Goal: Task Accomplishment & Management: Manage account settings

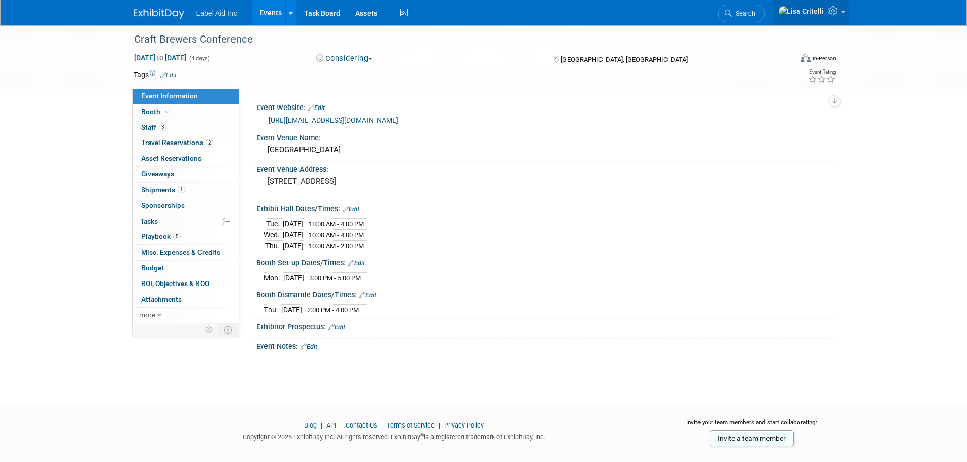
click at [841, 12] on link at bounding box center [810, 12] width 77 height 25
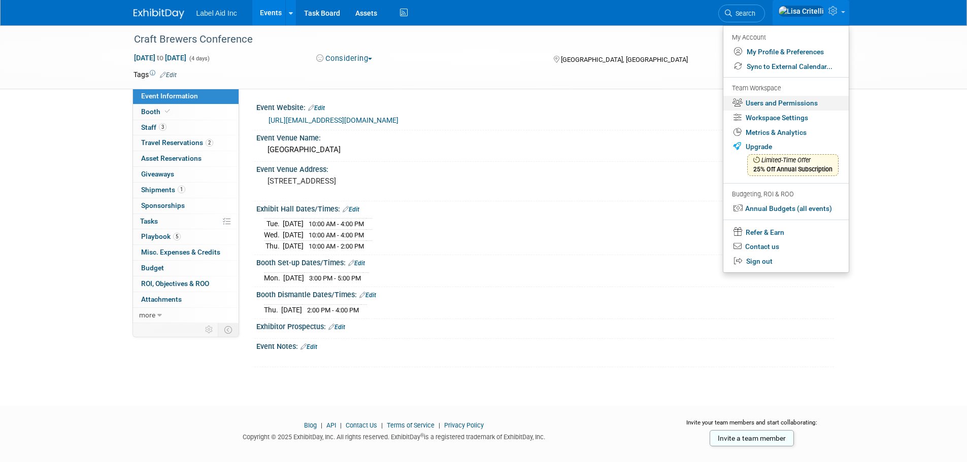
click at [789, 100] on link "Users and Permissions" at bounding box center [785, 103] width 125 height 15
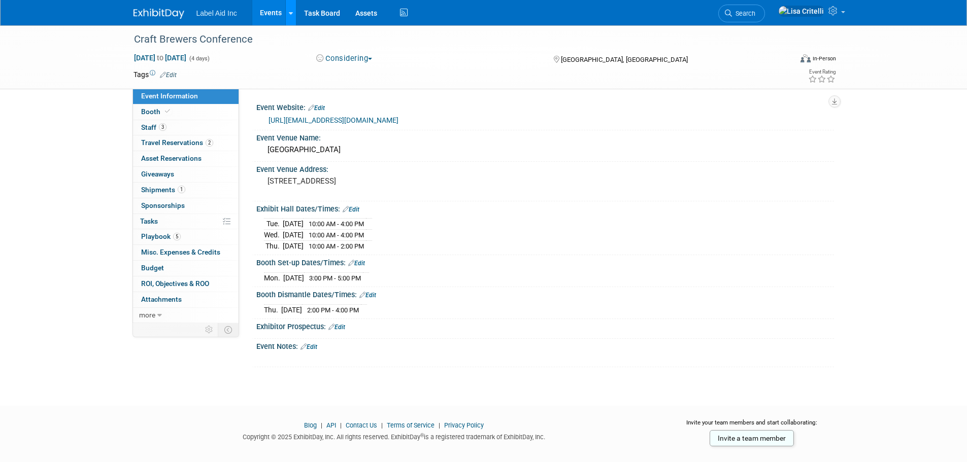
click at [290, 11] on icon at bounding box center [291, 13] width 4 height 7
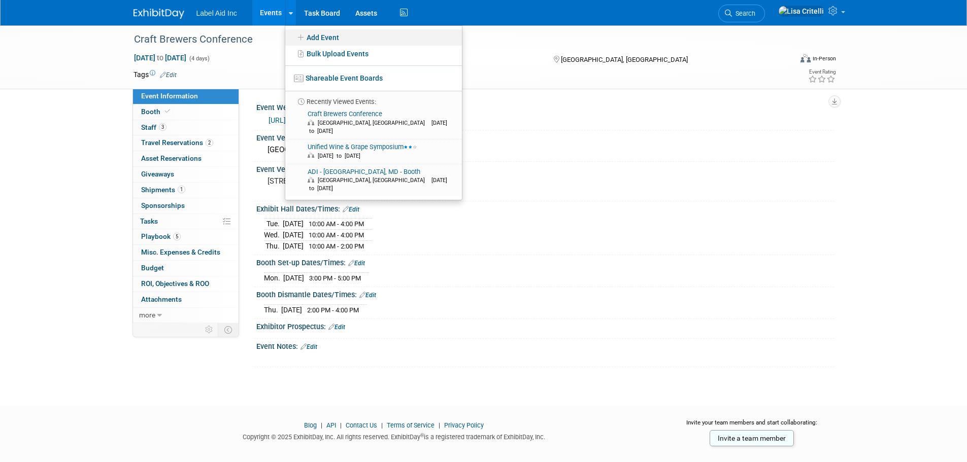
click at [316, 39] on link "Add Event" at bounding box center [373, 37] width 177 height 16
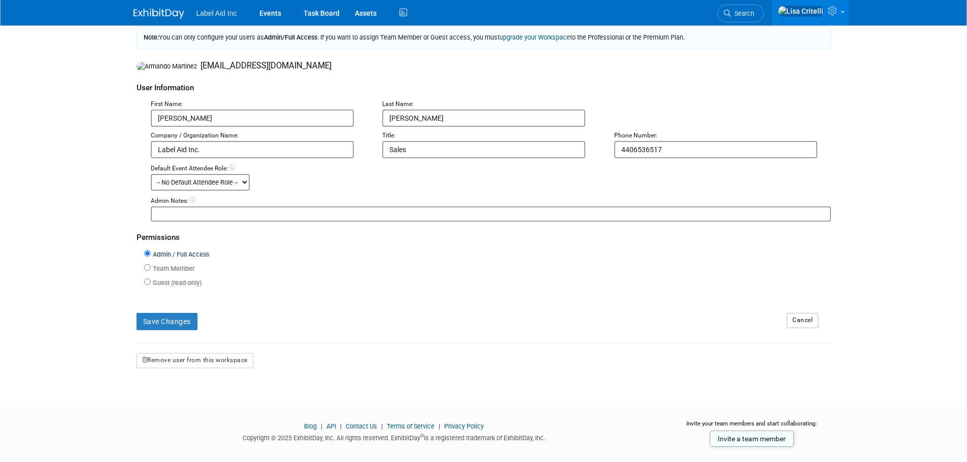
scroll to position [111, 0]
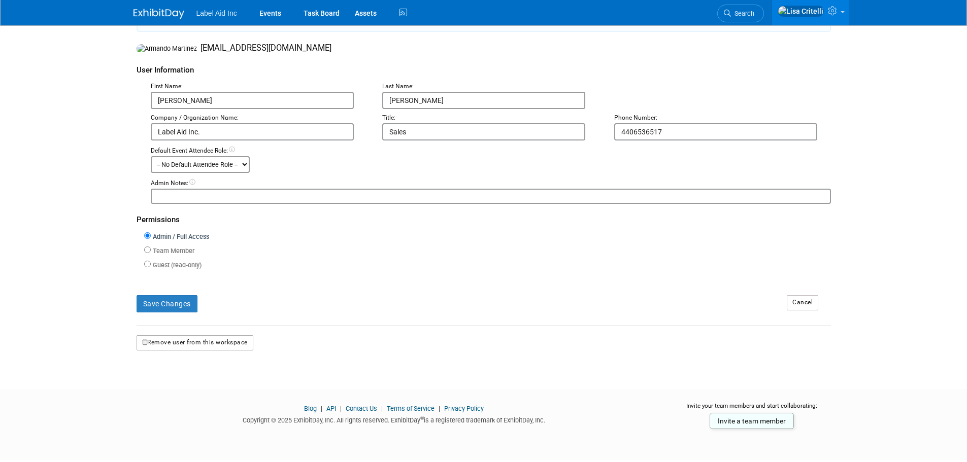
click at [180, 344] on button "Remove user from this workspace" at bounding box center [195, 342] width 117 height 15
click at [190, 384] on link "Yes" at bounding box center [183, 388] width 30 height 16
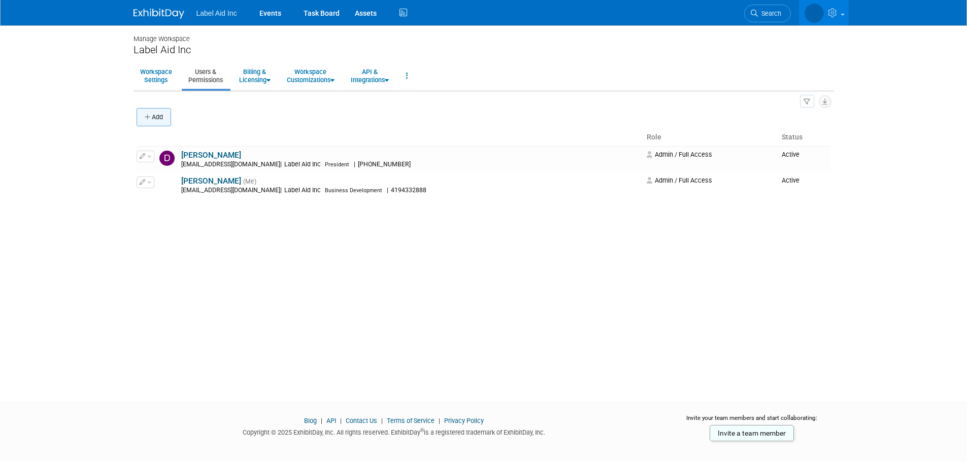
click at [159, 117] on button "Add" at bounding box center [154, 117] width 35 height 18
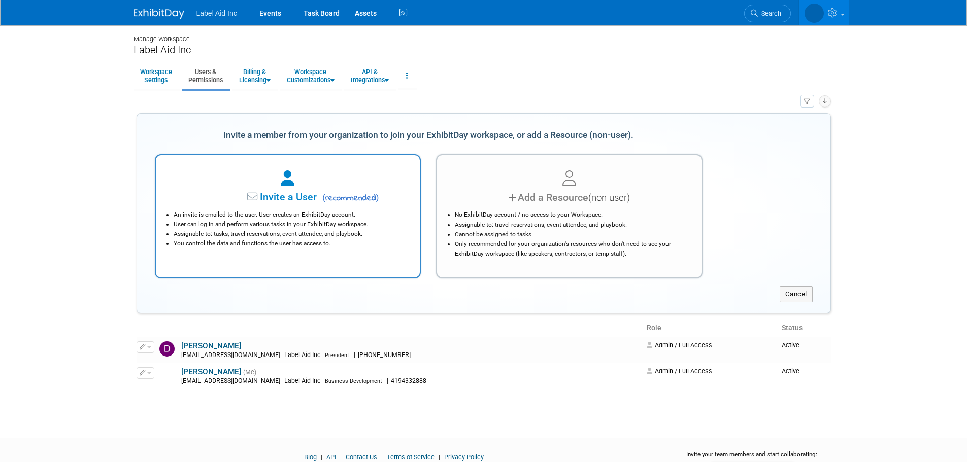
click at [231, 223] on li "User can log in and perform various tasks in your ExhibitDay workspace." at bounding box center [291, 225] width 234 height 10
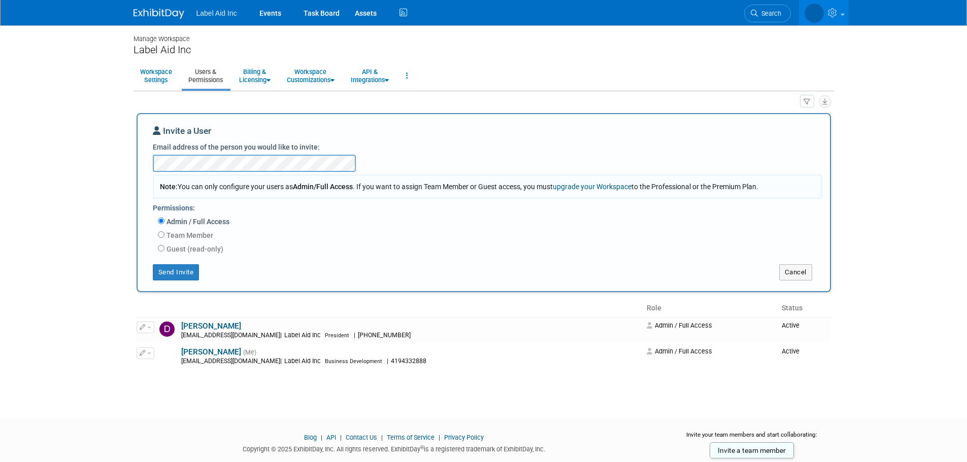
click at [164, 235] on label "Team Member" at bounding box center [188, 235] width 49 height 10
click at [164, 235] on input "Team Member" at bounding box center [161, 234] width 7 height 7
radio input "true"
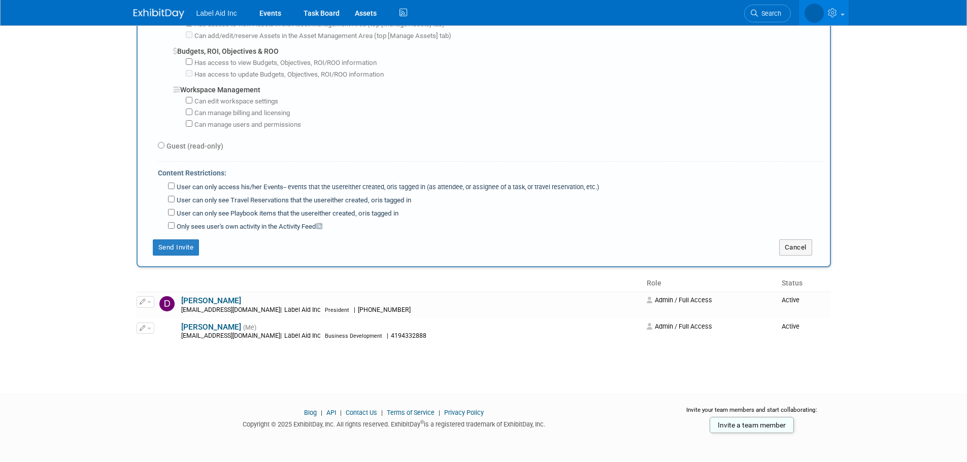
scroll to position [788, 0]
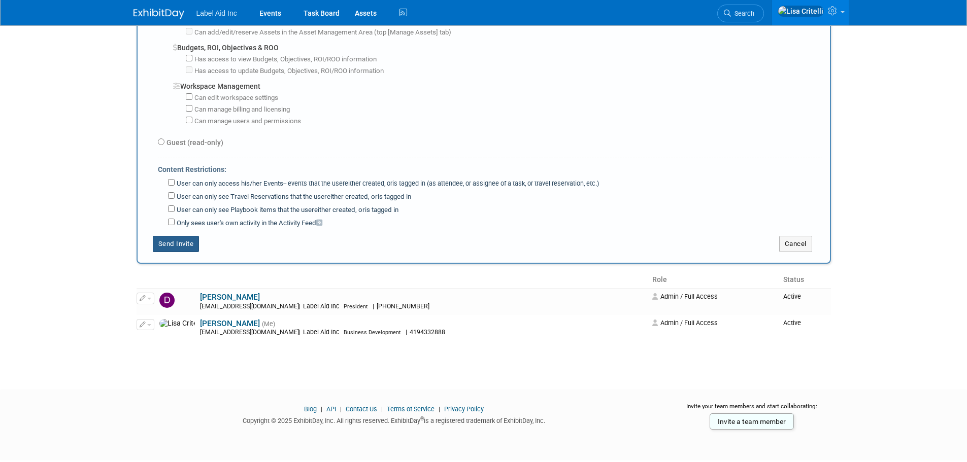
click at [178, 243] on button "Send Invite" at bounding box center [176, 244] width 47 height 16
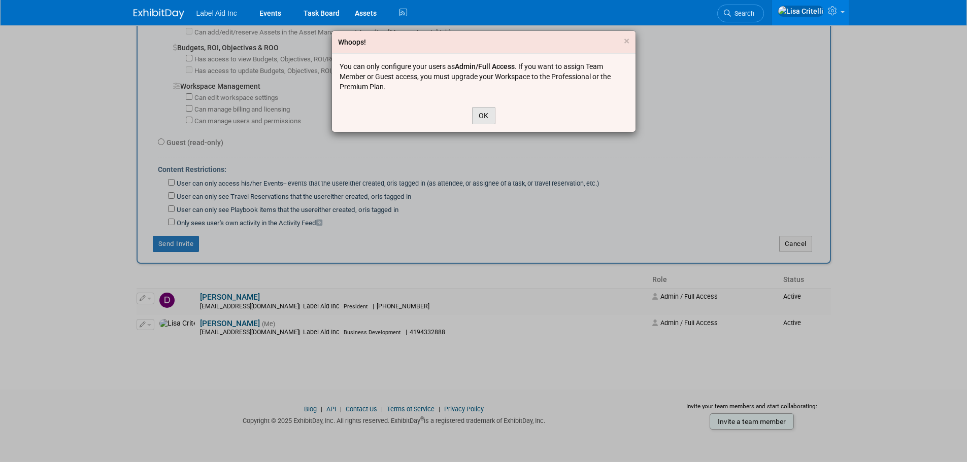
click at [485, 119] on button "OK" at bounding box center [483, 115] width 23 height 17
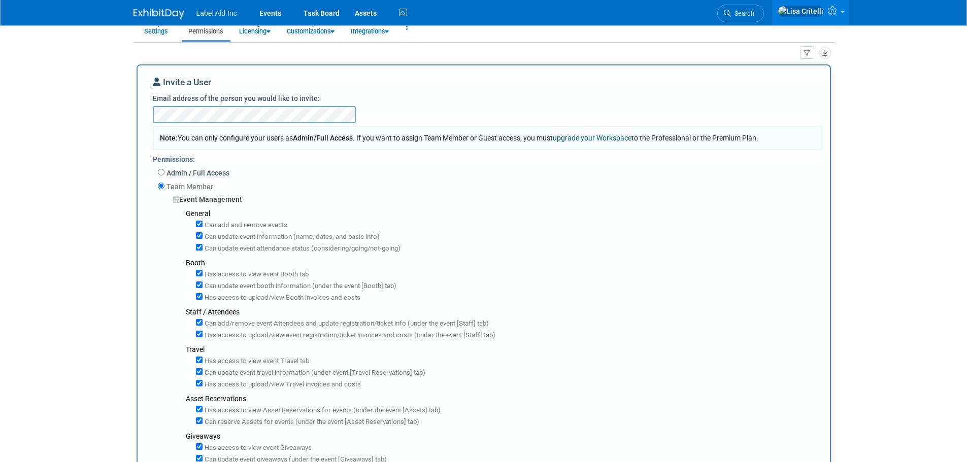
scroll to position [0, 0]
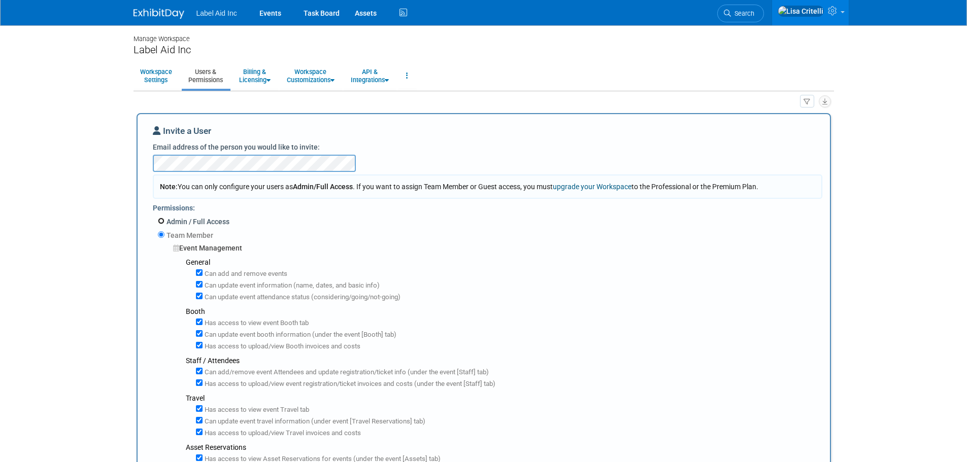
click at [163, 221] on input "Admin / Full Access" at bounding box center [161, 221] width 7 height 7
radio input "true"
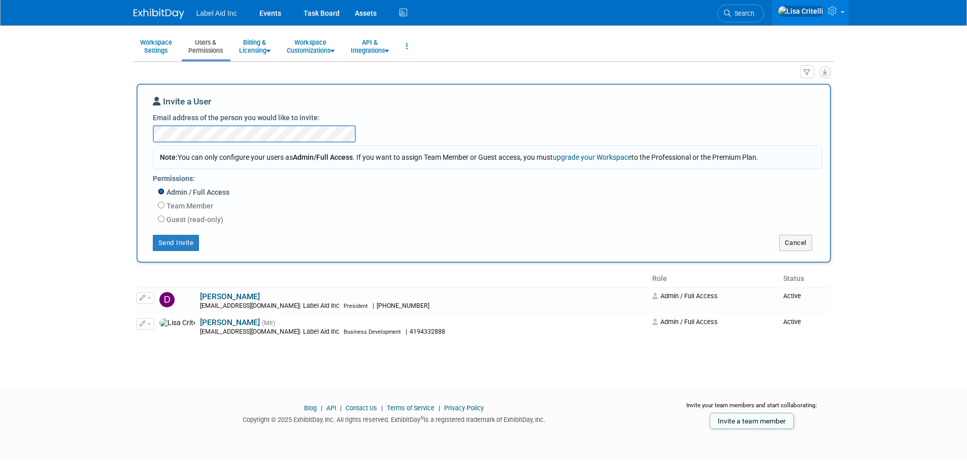
scroll to position [28, 0]
click at [172, 244] on button "Send Invite" at bounding box center [176, 244] width 47 height 16
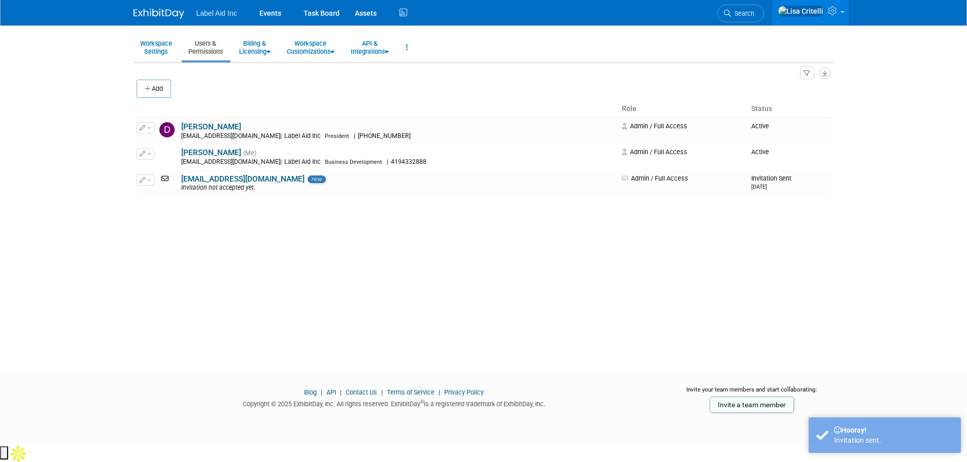
scroll to position [10, 0]
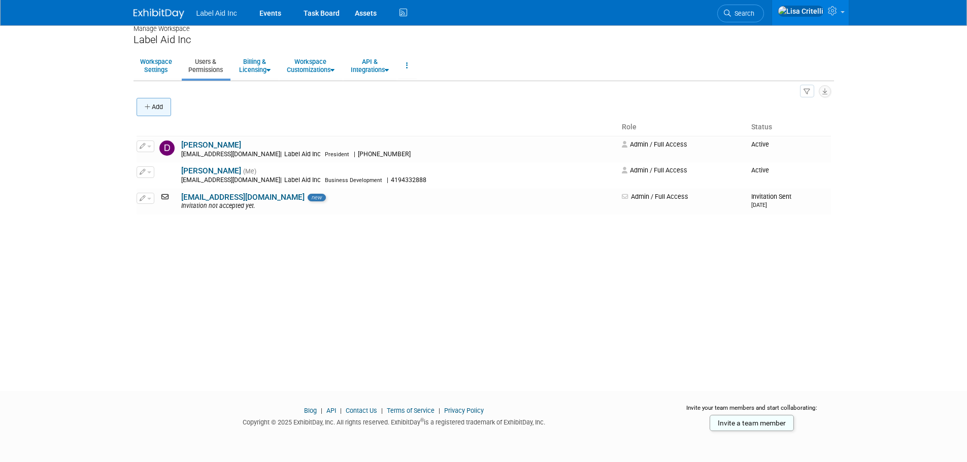
click at [155, 106] on button "Add" at bounding box center [154, 107] width 35 height 18
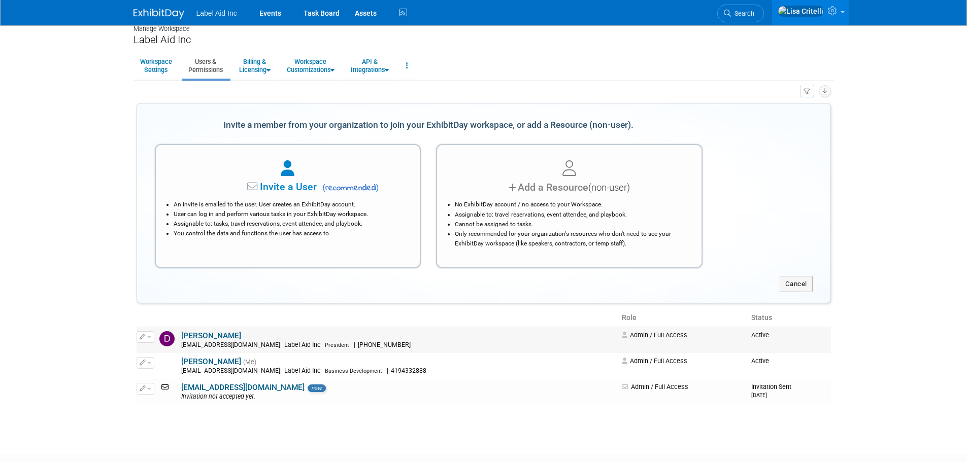
click at [150, 334] on button "button" at bounding box center [146, 336] width 18 height 11
click at [112, 234] on body "Label Aid Inc Events Task Board Assets Activity Feed" at bounding box center [483, 221] width 967 height 462
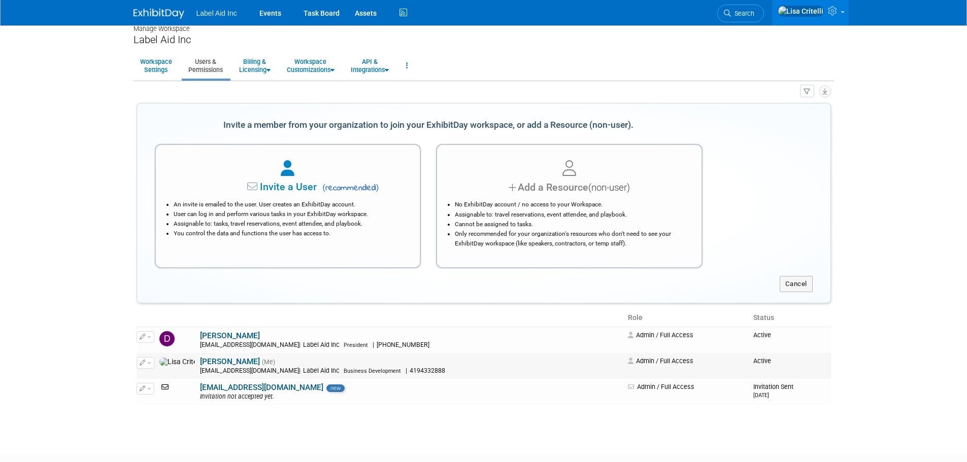
click at [150, 361] on button "button" at bounding box center [146, 362] width 18 height 11
click at [106, 306] on body "Label Aid Inc Events Task Board Assets Activity Feed" at bounding box center [483, 221] width 967 height 462
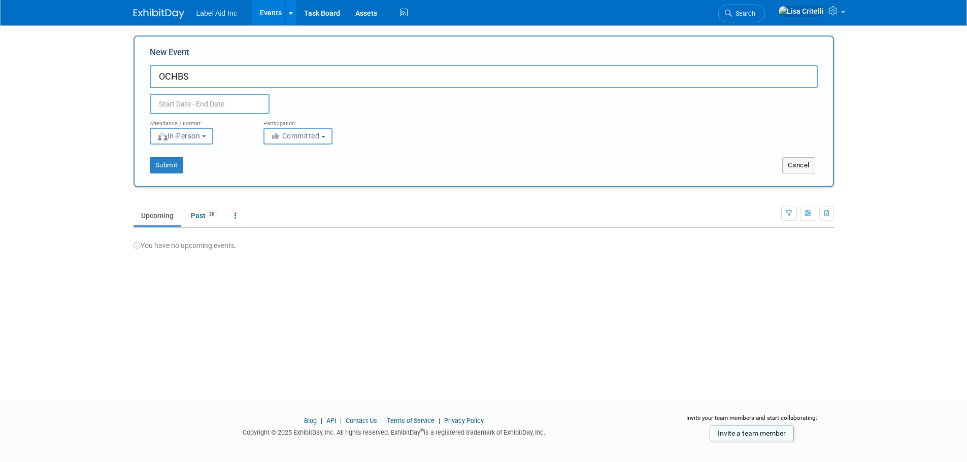
type input "OCHBS"
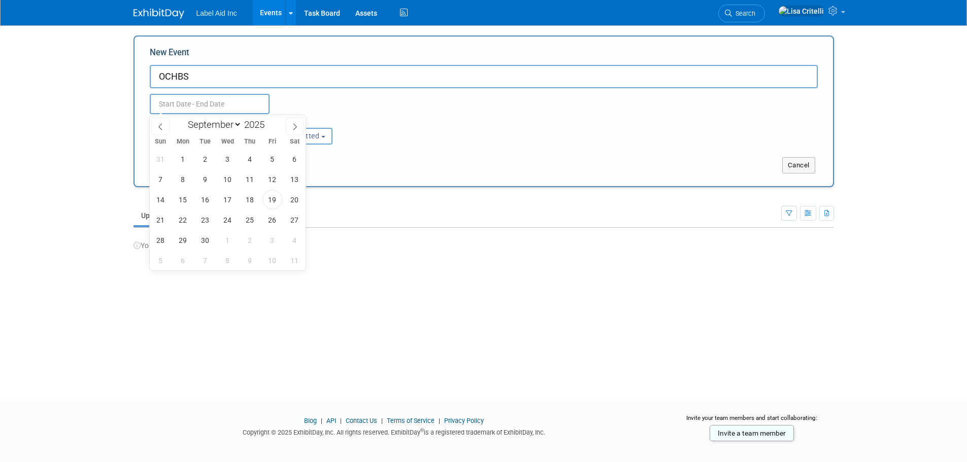
click at [209, 109] on input "text" at bounding box center [210, 104] width 120 height 20
click at [295, 126] on icon at bounding box center [294, 126] width 7 height 7
select select "9"
click at [247, 155] on span "2" at bounding box center [250, 159] width 20 height 20
type input "[DATE] to [DATE]"
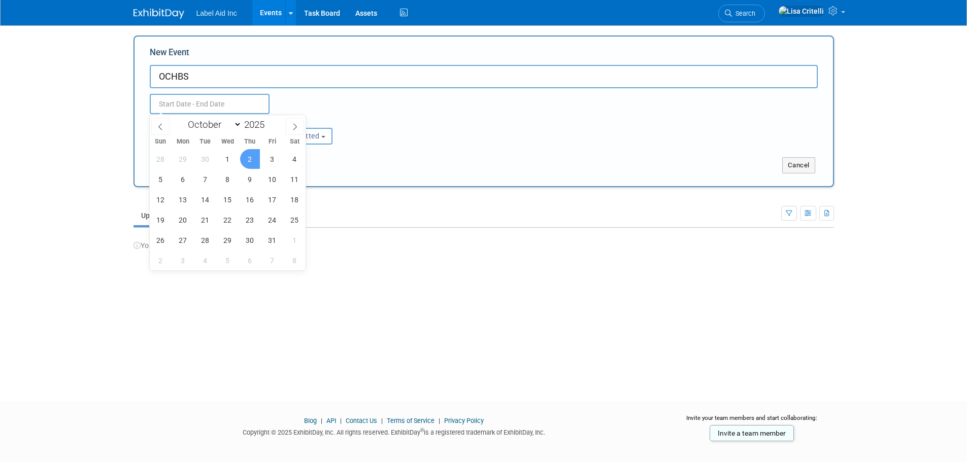
type input "[DATE] to [DATE]"
select select "9"
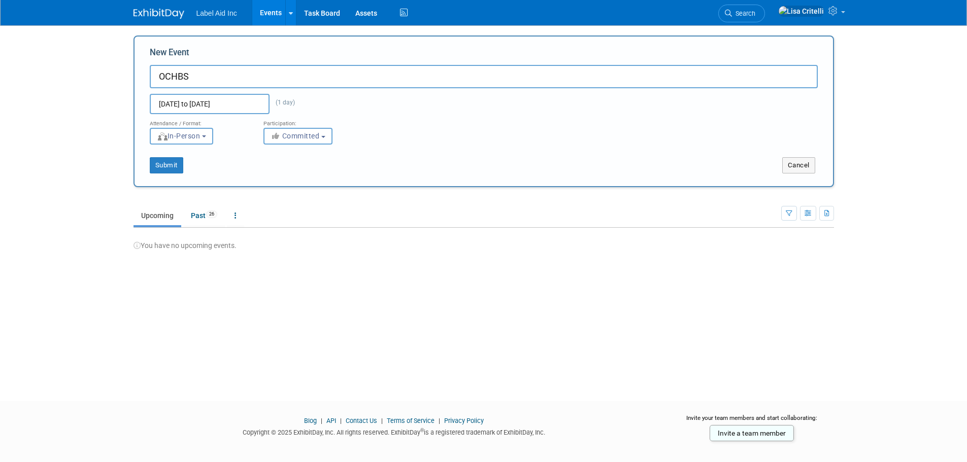
click at [384, 110] on div "[DATE] to [DATE] (1 day) Duplicate Event Warning" at bounding box center [483, 101] width 683 height 26
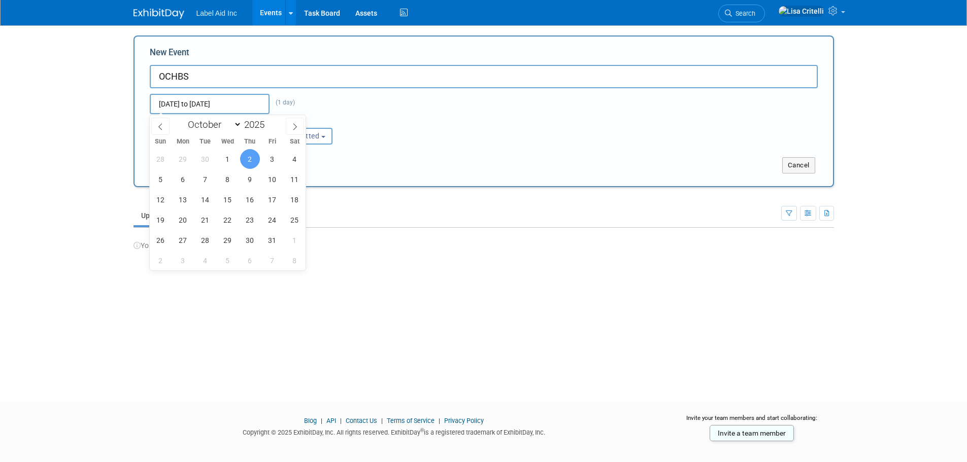
click at [243, 105] on input "[DATE] to [DATE]" at bounding box center [210, 104] width 120 height 20
click at [290, 158] on span "4" at bounding box center [295, 159] width 20 height 20
type input "[DATE] to [DATE]"
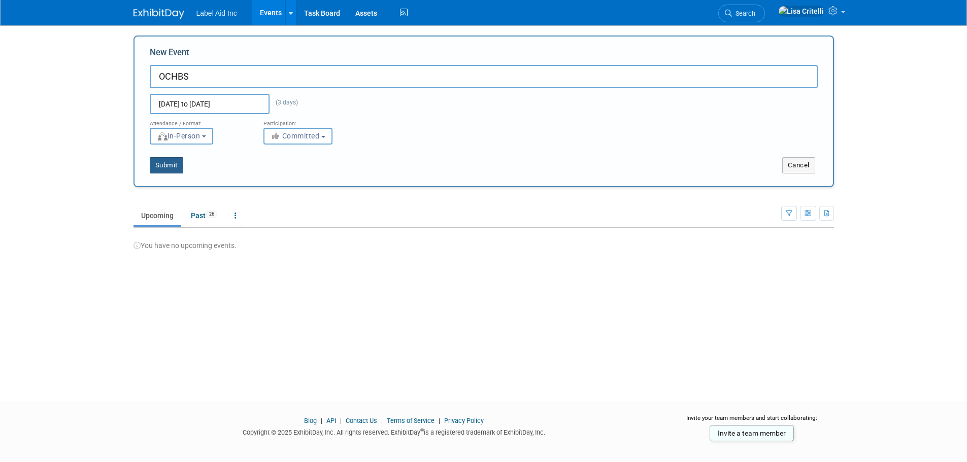
click at [169, 160] on button "Submit" at bounding box center [166, 165] width 33 height 16
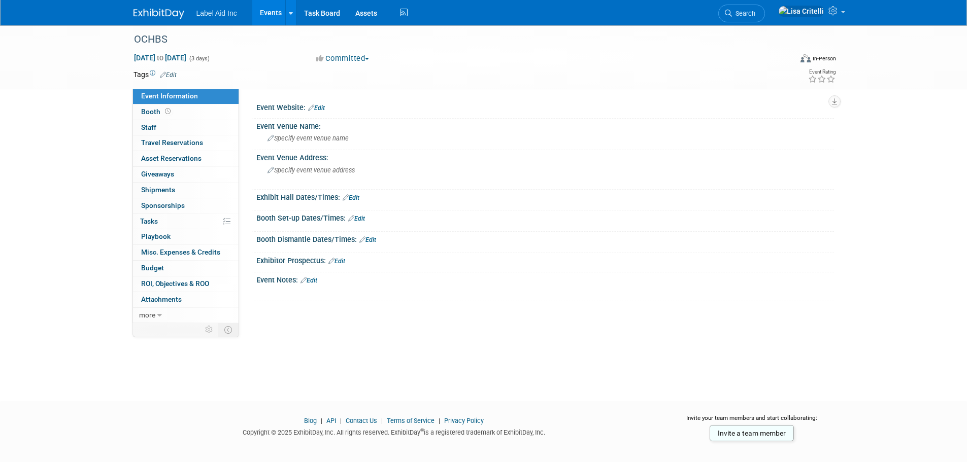
click at [363, 57] on button "Committed" at bounding box center [343, 58] width 60 height 11
click at [361, 70] on link "Committed" at bounding box center [353, 75] width 80 height 14
click at [323, 108] on link "Edit" at bounding box center [316, 108] width 17 height 7
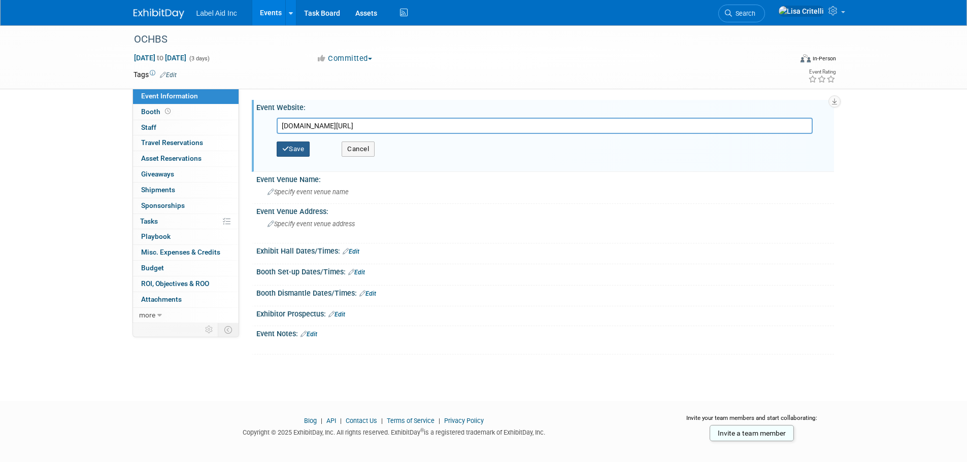
type input "ochbs.com/exhibitor-portal"
click at [306, 150] on button "Save" at bounding box center [293, 149] width 33 height 15
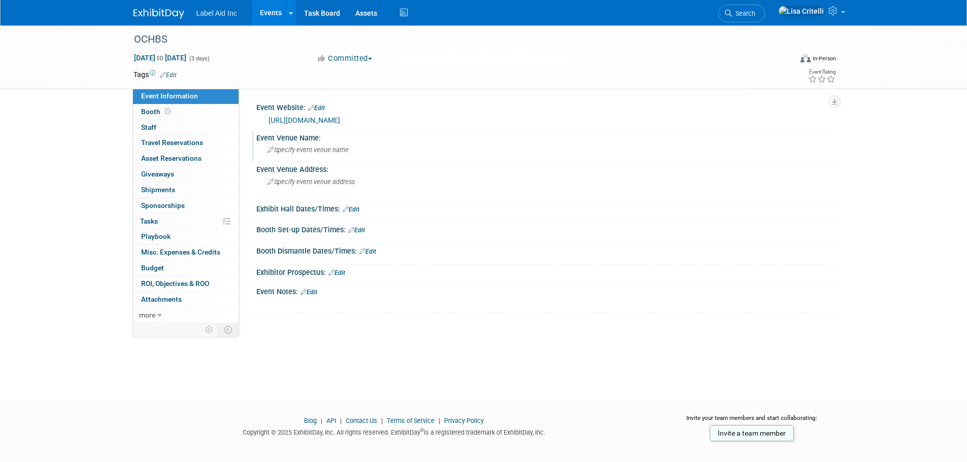
click at [308, 149] on span "Specify event venue name" at bounding box center [307, 150] width 81 height 8
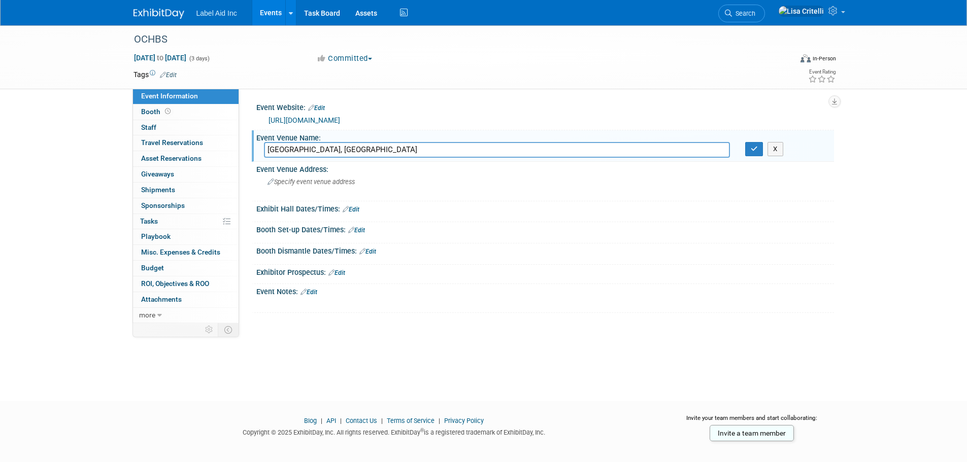
type input "IX Center, Cleveland"
click at [356, 211] on link "Edit" at bounding box center [351, 209] width 17 height 7
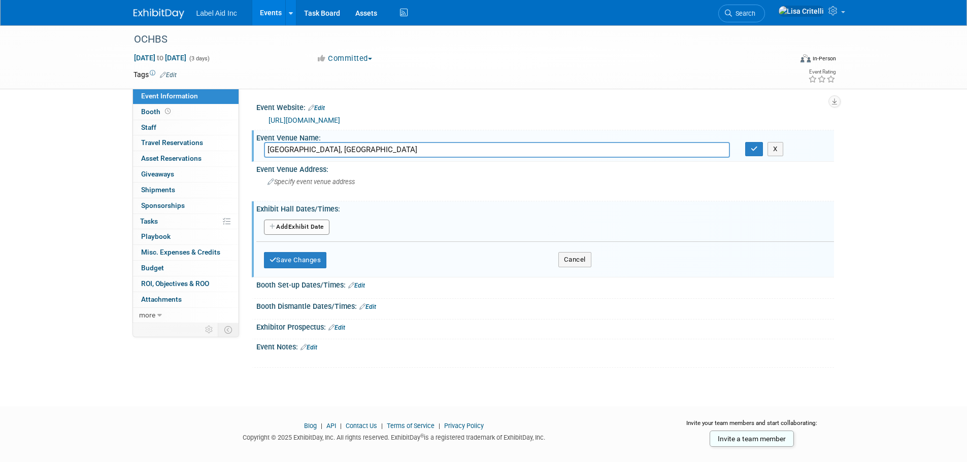
drag, startPoint x: 370, startPoint y: 286, endPoint x: 361, endPoint y: 286, distance: 8.6
click at [369, 286] on div "Booth Set-up Dates/Times: Edit" at bounding box center [545, 284] width 578 height 13
click at [361, 286] on link "Edit" at bounding box center [356, 285] width 17 height 7
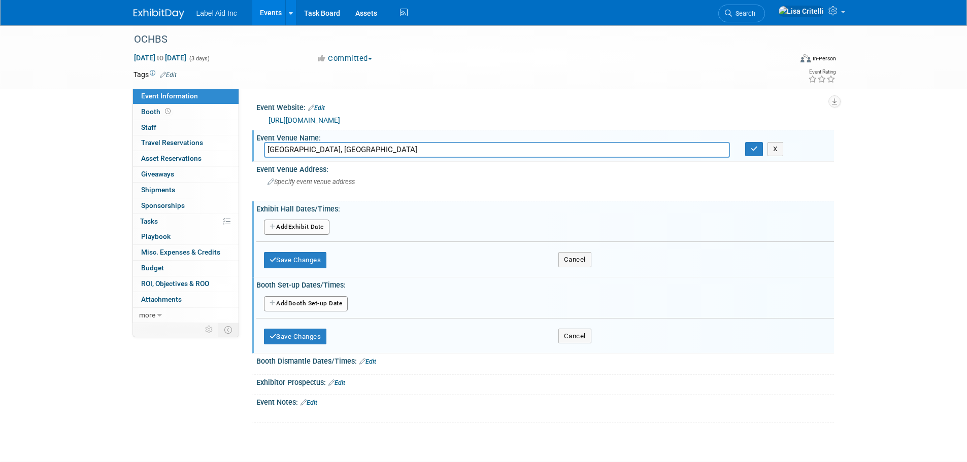
click at [292, 302] on button "Add Another Booth Set-up Date" at bounding box center [306, 303] width 84 height 15
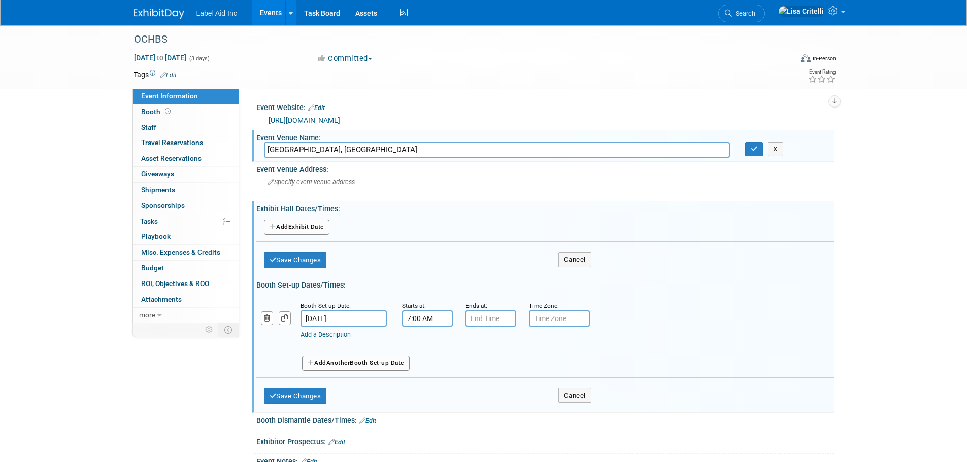
click at [419, 318] on input "7:00 AM" at bounding box center [427, 319] width 51 height 16
drag, startPoint x: 447, startPoint y: 315, endPoint x: 396, endPoint y: 317, distance: 51.3
click at [396, 318] on div "Starts at: 7:0012 AM 07 : 00 AM 12 01 02 03 04 05 06 07 08 09 10 11 00 05 10 15…" at bounding box center [425, 313] width 63 height 26
click at [426, 342] on span at bounding box center [426, 344] width 18 height 18
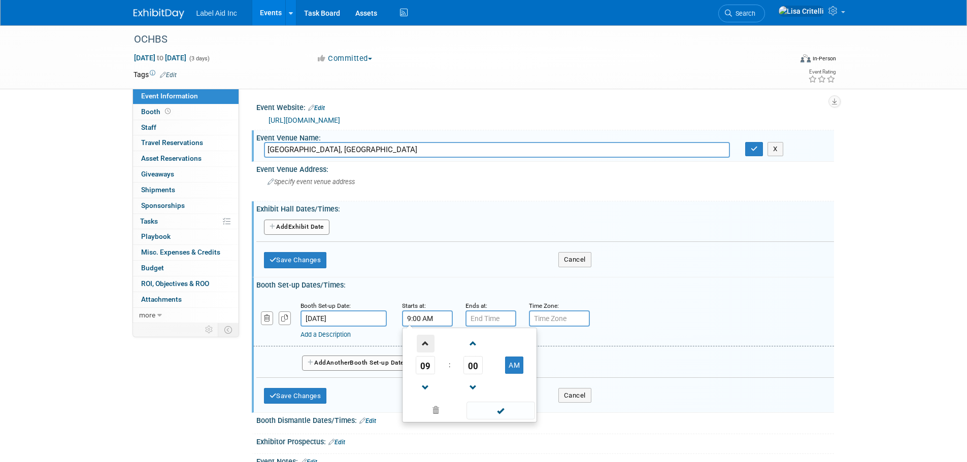
click at [426, 342] on span at bounding box center [426, 344] width 18 height 18
drag, startPoint x: 507, startPoint y: 408, endPoint x: 495, endPoint y: 341, distance: 67.6
click at [510, 405] on span at bounding box center [500, 411] width 69 height 18
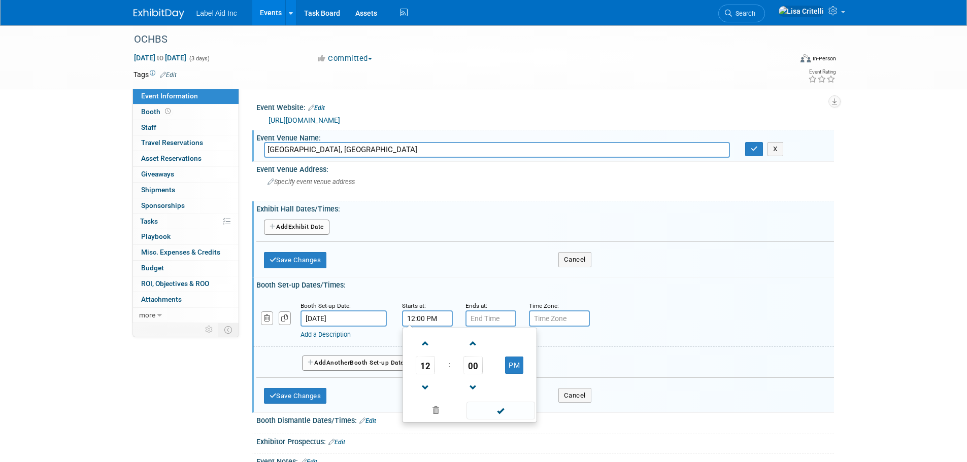
type input "12:00 PM"
click at [488, 318] on input "7:00 PM" at bounding box center [490, 319] width 51 height 16
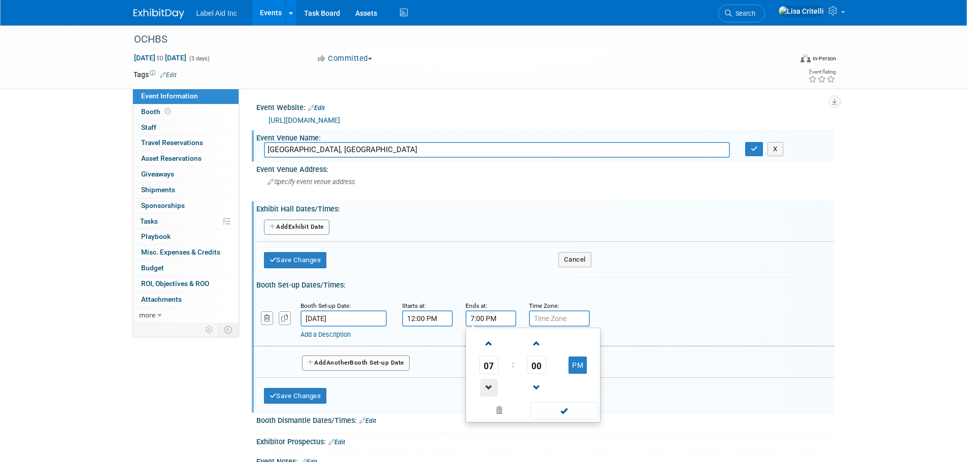
click at [490, 380] on span at bounding box center [489, 388] width 18 height 18
type input "6:00 PM"
click at [566, 409] on span at bounding box center [564, 411] width 69 height 18
click at [325, 359] on button "Add Another Booth Set-up Date" at bounding box center [356, 363] width 108 height 15
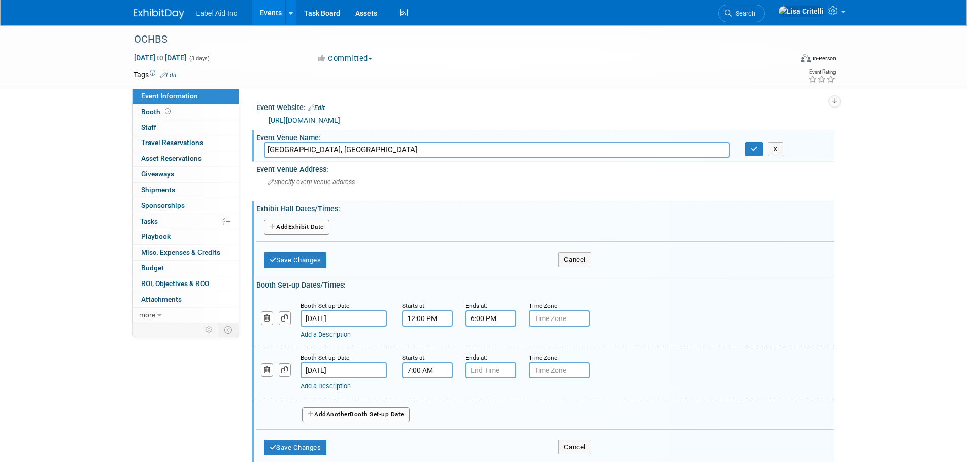
click at [418, 374] on input "7:00 AM" at bounding box center [427, 370] width 51 height 16
click at [426, 395] on span at bounding box center [426, 396] width 18 height 18
type input "8:00 AM"
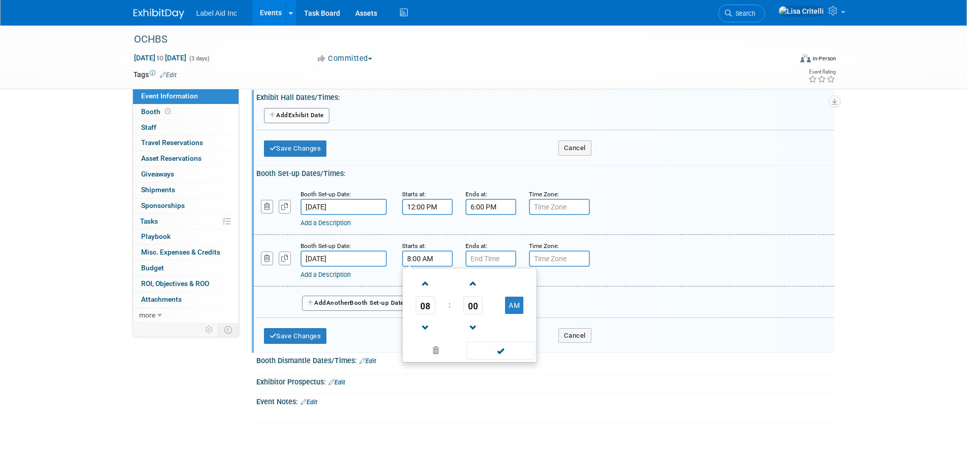
scroll to position [152, 0]
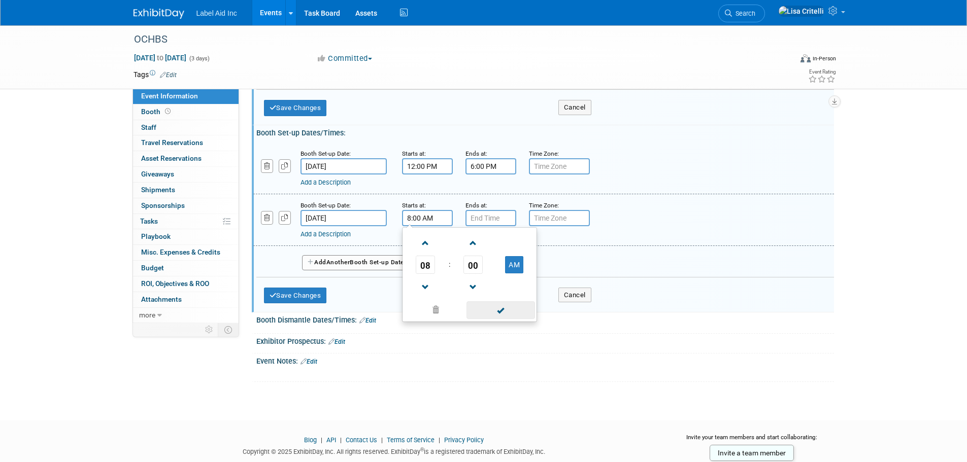
click at [506, 311] on span at bounding box center [500, 310] width 69 height 18
click at [494, 219] on input "7:00 PM" at bounding box center [490, 218] width 51 height 16
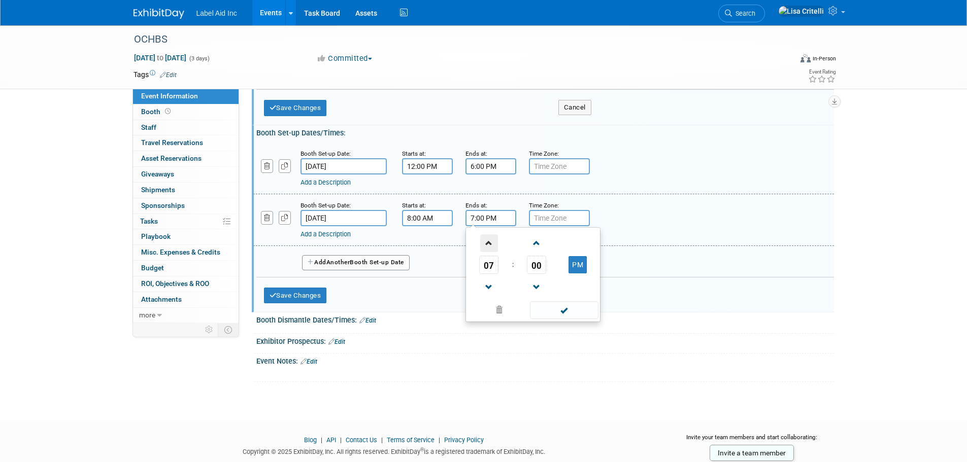
click at [485, 241] on span at bounding box center [489, 243] width 18 height 18
click at [578, 264] on button "PM" at bounding box center [577, 264] width 18 height 17
type input "9:00 AM"
click at [555, 315] on span at bounding box center [564, 310] width 69 height 18
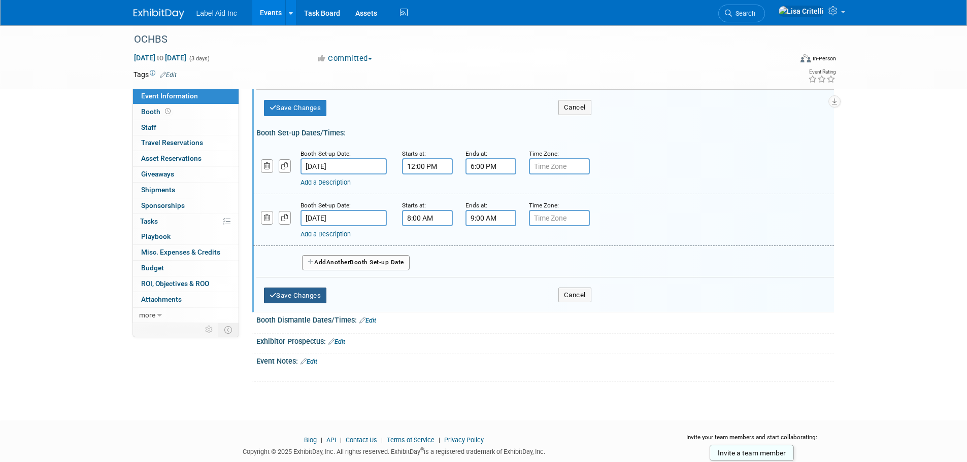
click at [298, 295] on button "Save Changes" at bounding box center [295, 296] width 63 height 16
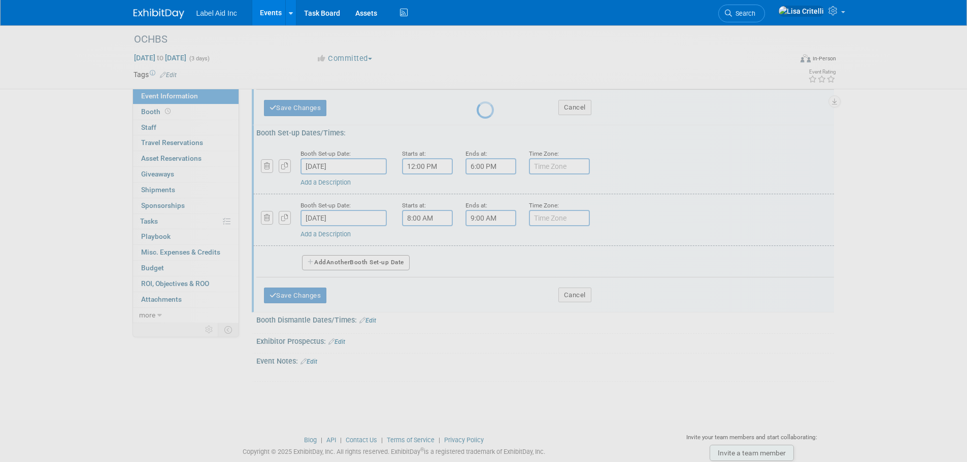
scroll to position [13, 0]
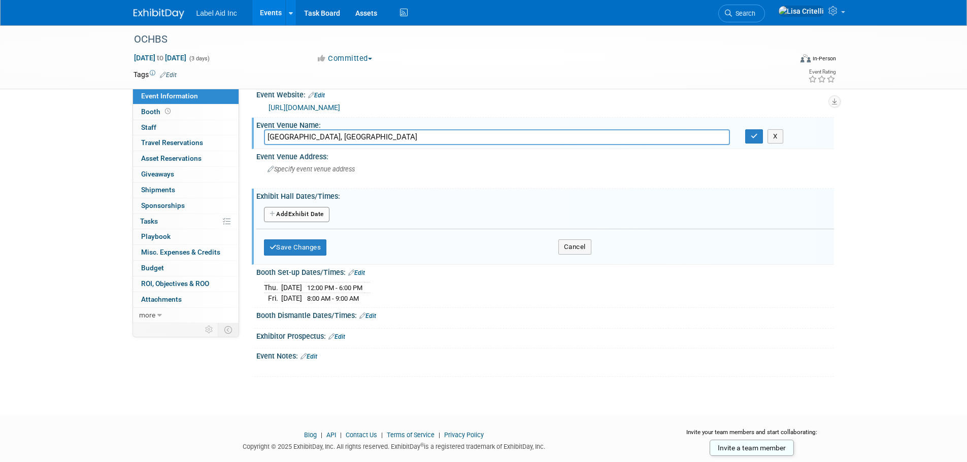
click at [373, 315] on link "Edit" at bounding box center [367, 316] width 17 height 7
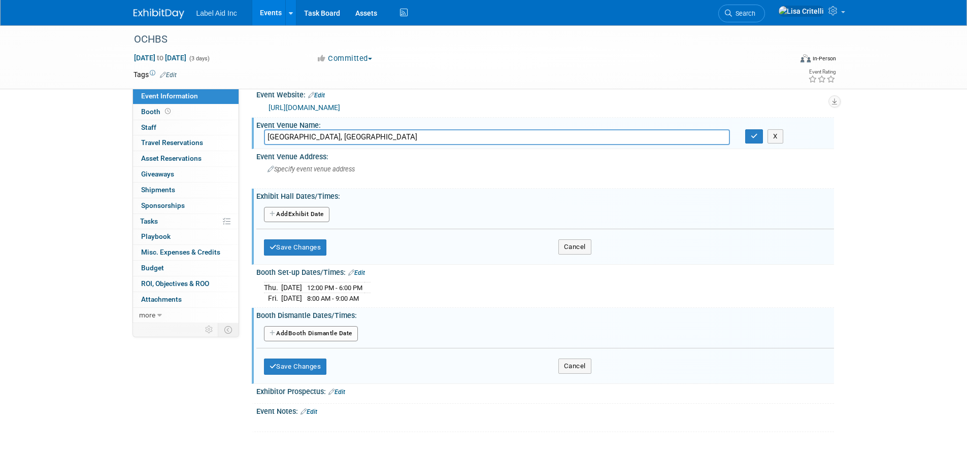
drag, startPoint x: 341, startPoint y: 330, endPoint x: 446, endPoint y: 309, distance: 106.8
click at [344, 329] on button "Add Another Booth Dismantle Date" at bounding box center [311, 333] width 94 height 15
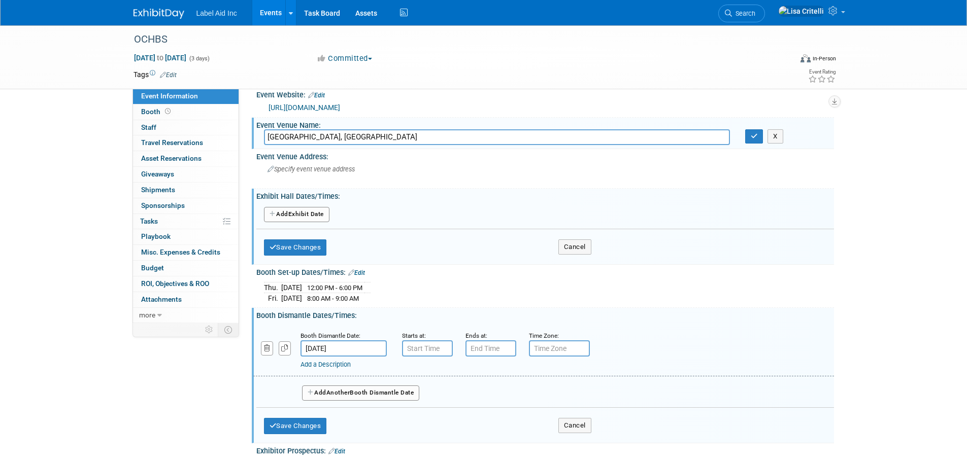
click at [372, 347] on input "Oct 4, 2025" at bounding box center [343, 349] width 86 height 16
click at [437, 349] on input "7:00 AM" at bounding box center [427, 349] width 51 height 16
click at [422, 409] on span at bounding box center [426, 418] width 18 height 18
drag, startPoint x: 514, startPoint y: 393, endPoint x: 511, endPoint y: 399, distance: 6.4
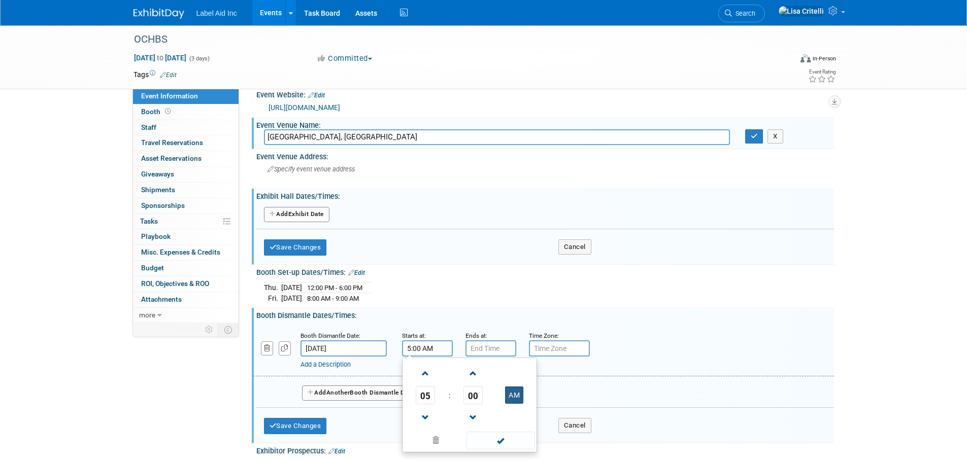
click at [514, 393] on button "AM" at bounding box center [514, 395] width 18 height 17
type input "5:00 PM"
click at [499, 442] on span at bounding box center [500, 441] width 69 height 18
click at [300, 425] on button "Save Changes" at bounding box center [295, 426] width 63 height 16
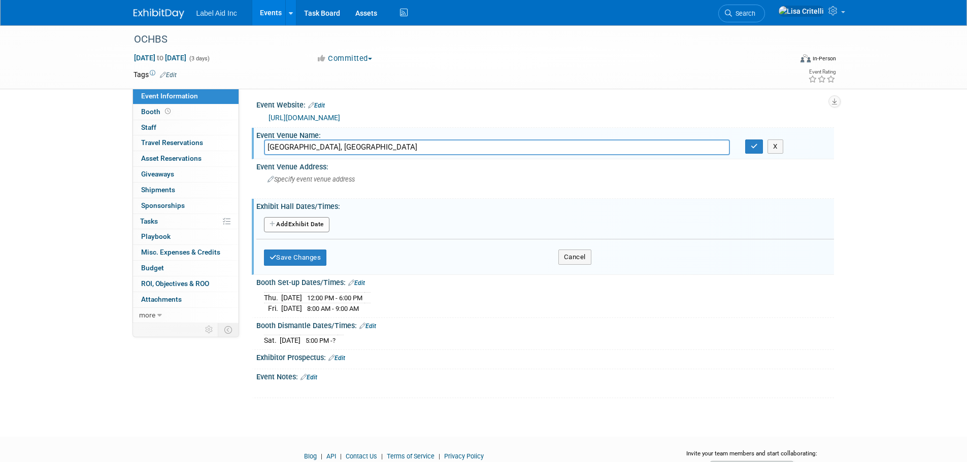
scroll to position [0, 0]
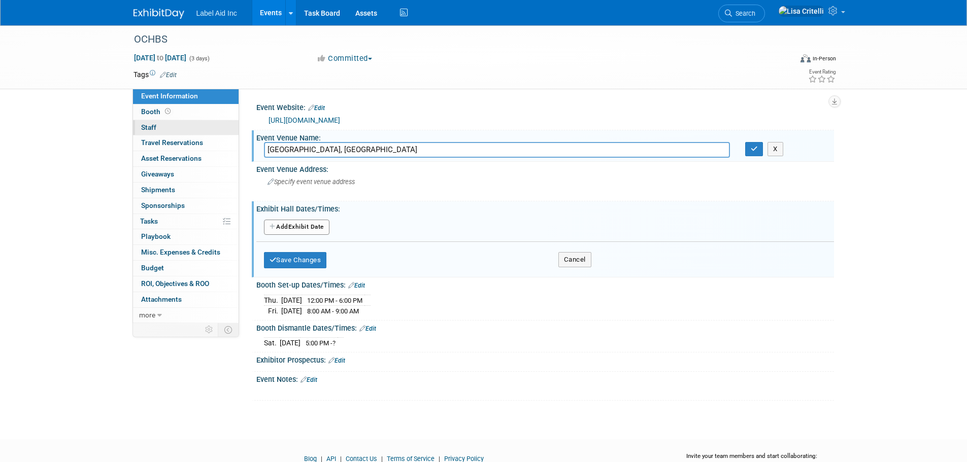
click at [177, 127] on link "0 Staff 0" at bounding box center [186, 127] width 106 height 15
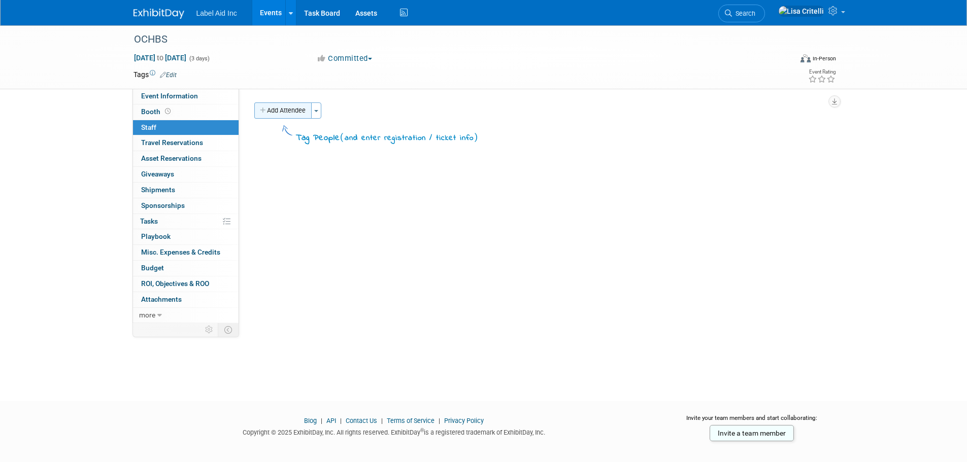
click at [296, 110] on button "Add Attendee" at bounding box center [282, 111] width 57 height 16
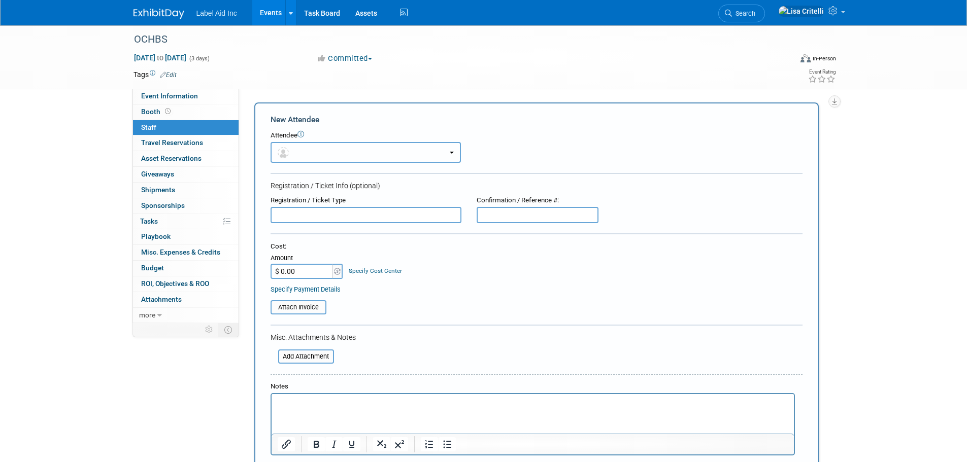
click at [290, 147] on button "button" at bounding box center [365, 152] width 190 height 21
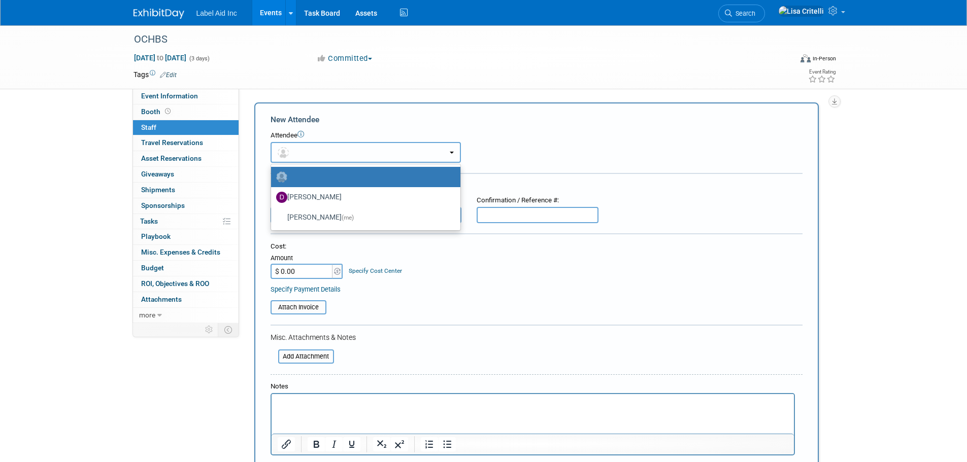
click at [294, 147] on button "button" at bounding box center [365, 152] width 190 height 21
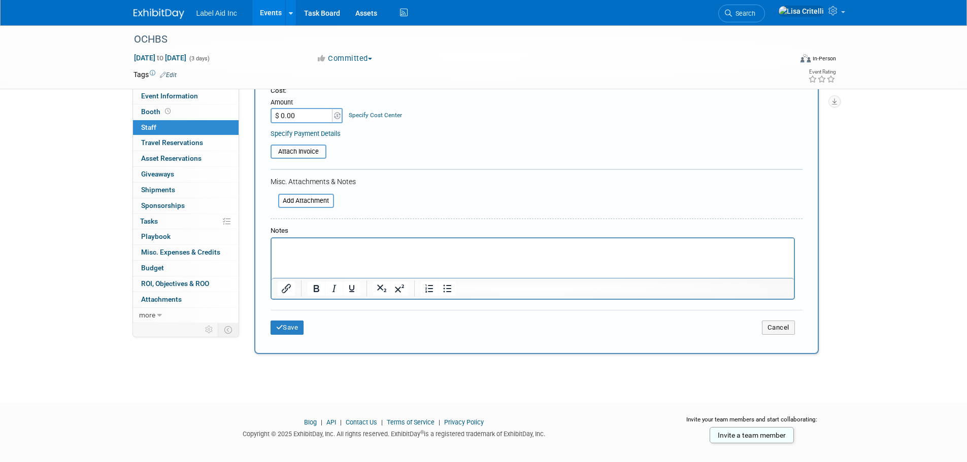
scroll to position [168, 0]
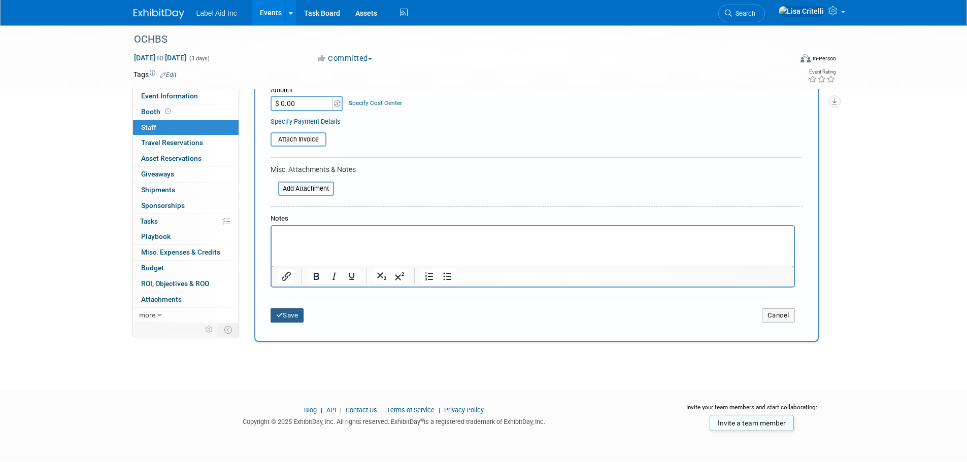
drag, startPoint x: 290, startPoint y: 314, endPoint x: 302, endPoint y: 285, distance: 30.9
click at [290, 313] on button "Save" at bounding box center [286, 316] width 33 height 14
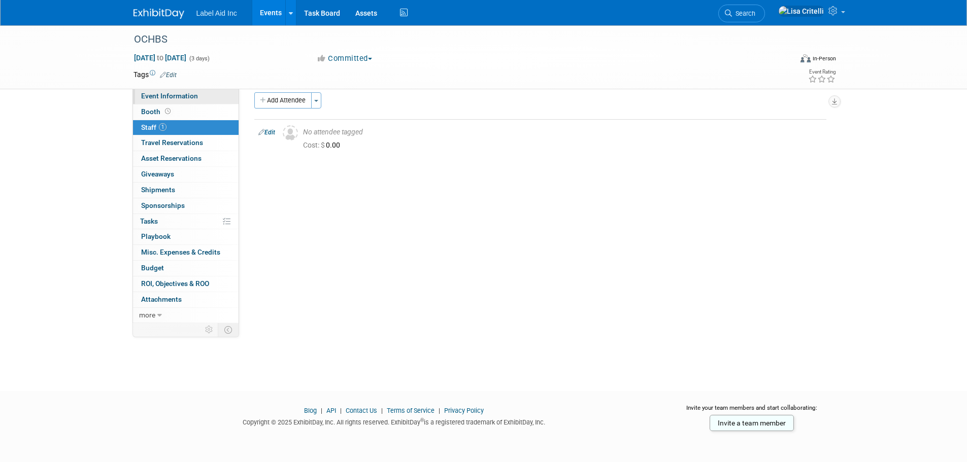
click at [194, 97] on span "Event Information" at bounding box center [169, 96] width 57 height 8
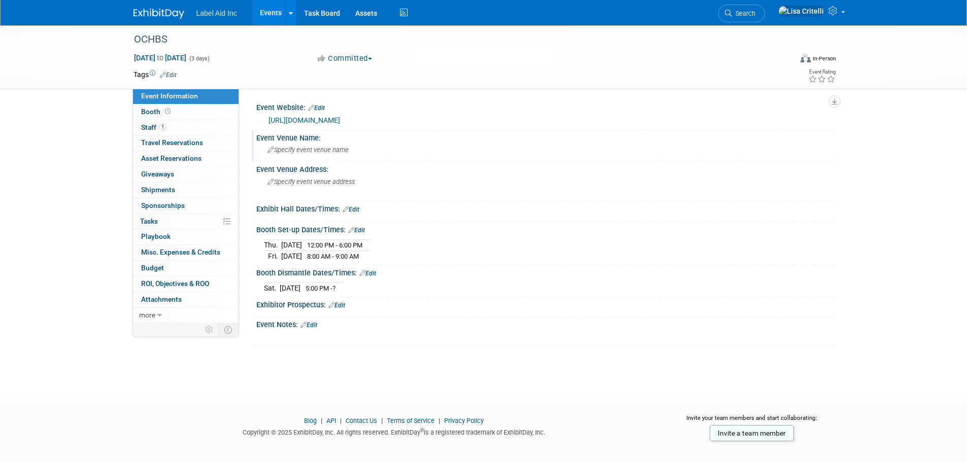
click at [298, 137] on div "Event Venue Name:" at bounding box center [545, 136] width 578 height 13
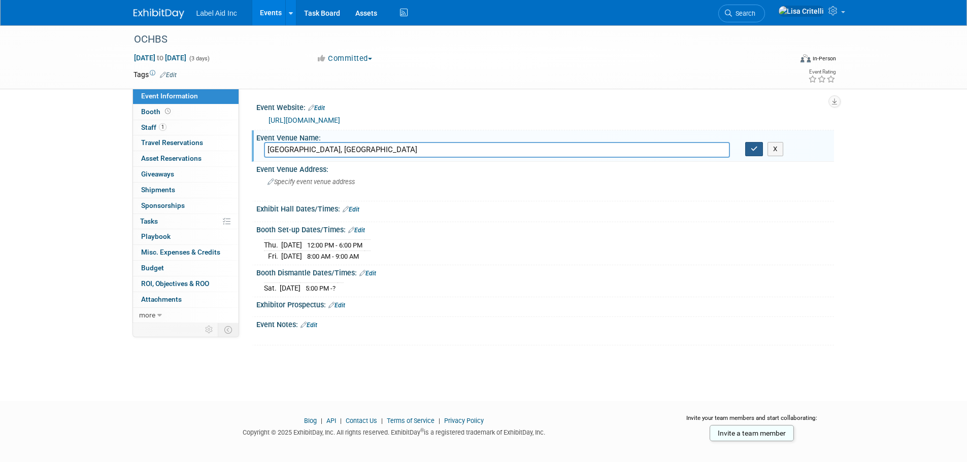
type input "IX Center, Cleveland"
click at [755, 146] on icon "button" at bounding box center [754, 149] width 7 height 7
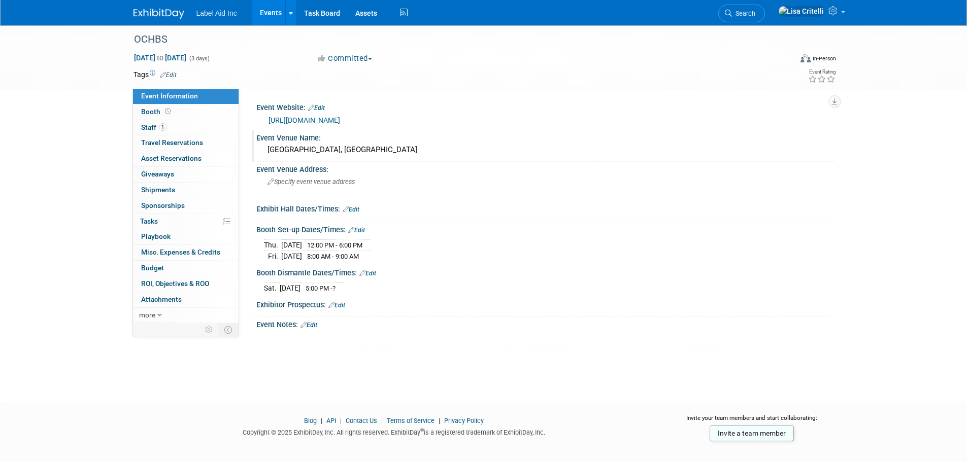
click at [354, 208] on link "Edit" at bounding box center [351, 209] width 17 height 7
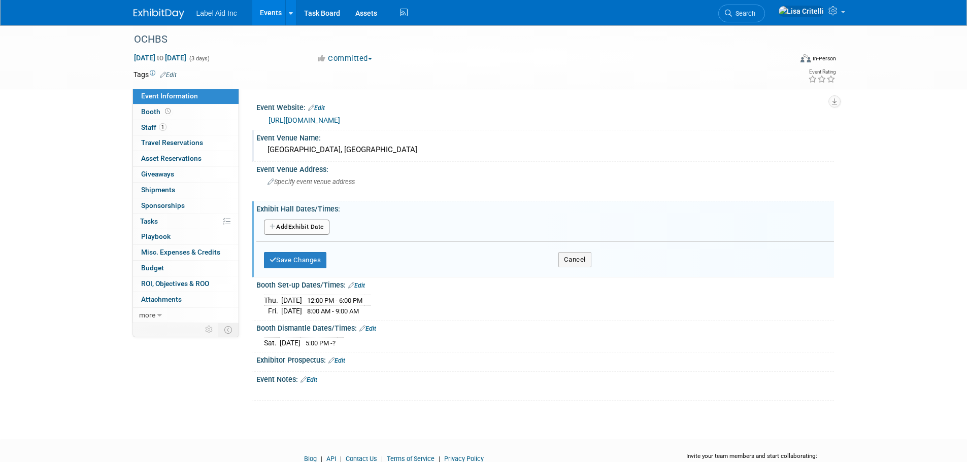
drag, startPoint x: 314, startPoint y: 222, endPoint x: 347, endPoint y: 216, distance: 33.6
click at [316, 222] on button "Add Another Exhibit Date" at bounding box center [296, 227] width 65 height 15
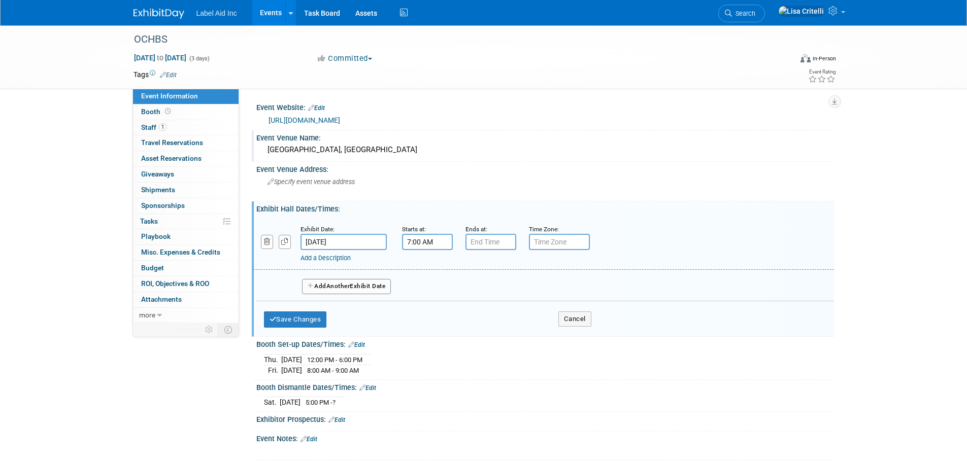
click at [412, 242] on input "7:00 AM" at bounding box center [427, 242] width 51 height 16
click at [426, 269] on span at bounding box center [426, 267] width 18 height 18
click at [426, 268] on span at bounding box center [426, 267] width 18 height 18
type input "10:00 AM"
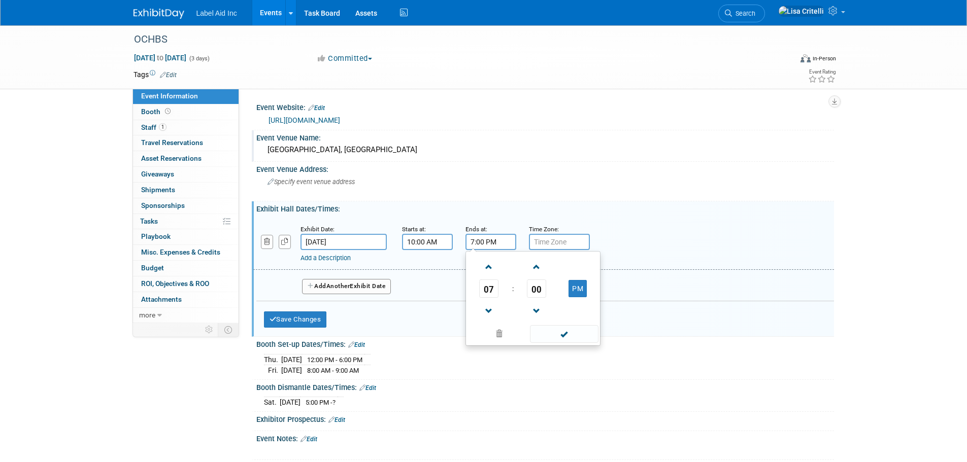
click at [508, 245] on input "7:00 PM" at bounding box center [490, 242] width 51 height 16
click at [491, 303] on span at bounding box center [489, 311] width 18 height 18
click at [572, 285] on button "PM" at bounding box center [577, 288] width 18 height 17
click at [572, 286] on button "AM" at bounding box center [577, 288] width 18 height 17
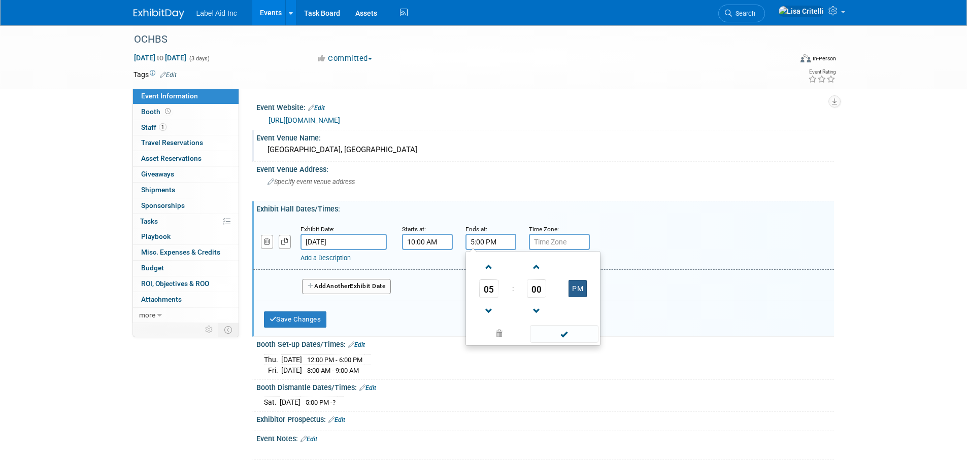
click at [578, 286] on button "PM" at bounding box center [577, 288] width 18 height 17
click at [579, 289] on button "AM" at bounding box center [577, 288] width 18 height 17
type input "5:00 PM"
click at [558, 335] on span at bounding box center [564, 334] width 69 height 18
click at [358, 285] on button "Add Another Exhibit Date" at bounding box center [346, 286] width 89 height 15
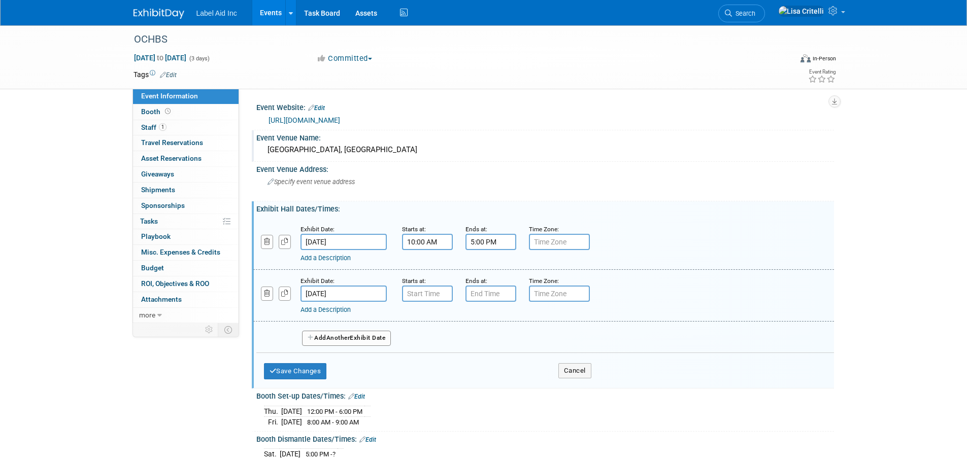
type input "7:00 AM"
click at [415, 294] on input "7:00 AM" at bounding box center [427, 294] width 51 height 16
click at [344, 239] on input "[DATE]" at bounding box center [343, 242] width 86 height 16
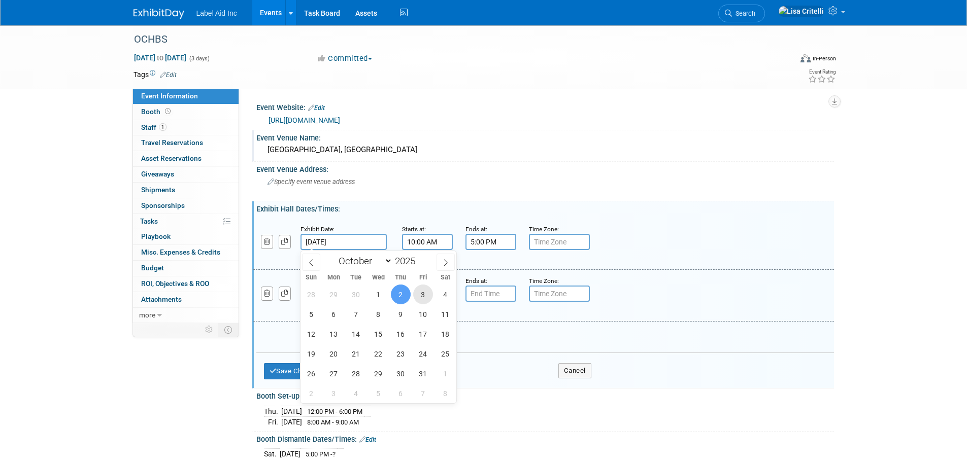
click at [423, 294] on span "3" at bounding box center [423, 295] width 20 height 20
type input "Oct 3, 2025"
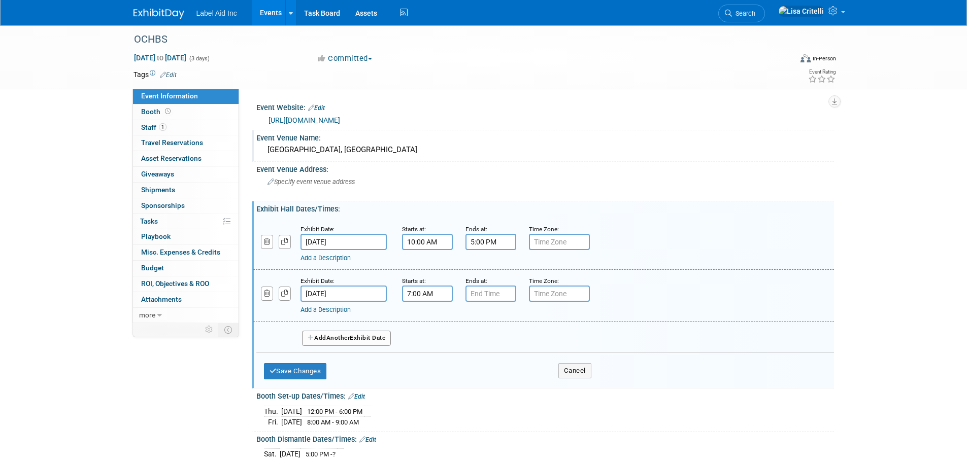
click at [347, 291] on input "Oct 3, 2025" at bounding box center [343, 294] width 86 height 16
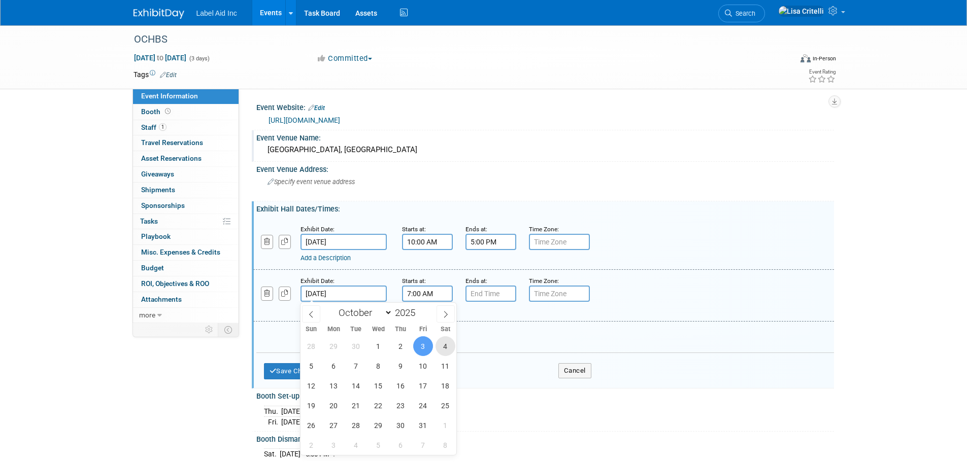
click at [448, 344] on span "4" at bounding box center [445, 346] width 20 height 20
type input "Oct 4, 2025"
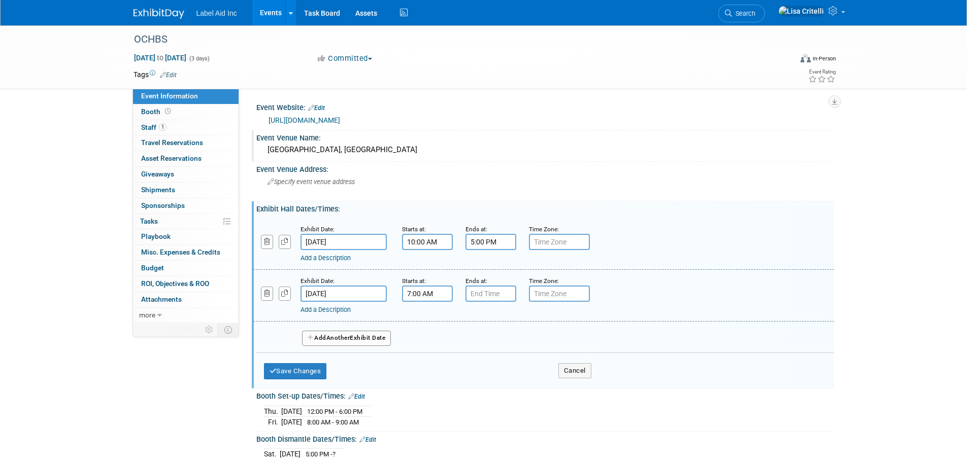
click at [433, 297] on input "7:00 AM" at bounding box center [427, 294] width 51 height 16
drag, startPoint x: 433, startPoint y: 296, endPoint x: 384, endPoint y: 293, distance: 48.8
click at [384, 293] on div "Exhibit Date: Oct 4, 2025 Starts at: 7:00 AM 07 : 00 AM 12 01 02 03 04 05 06 07…" at bounding box center [543, 296] width 581 height 52
click at [424, 318] on span at bounding box center [426, 319] width 18 height 18
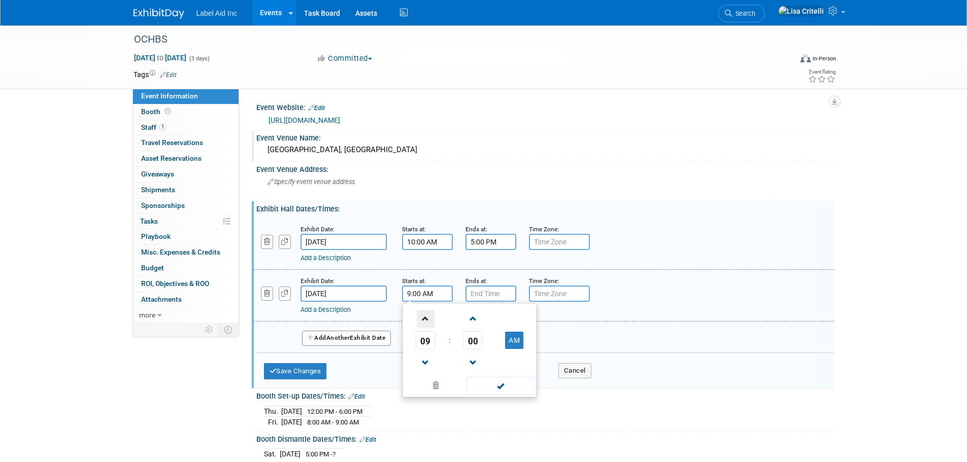
click at [424, 318] on span at bounding box center [426, 319] width 18 height 18
type input "10:00 AM"
click at [496, 382] on span at bounding box center [500, 386] width 69 height 18
click at [482, 292] on input "7:00 PM" at bounding box center [490, 294] width 51 height 16
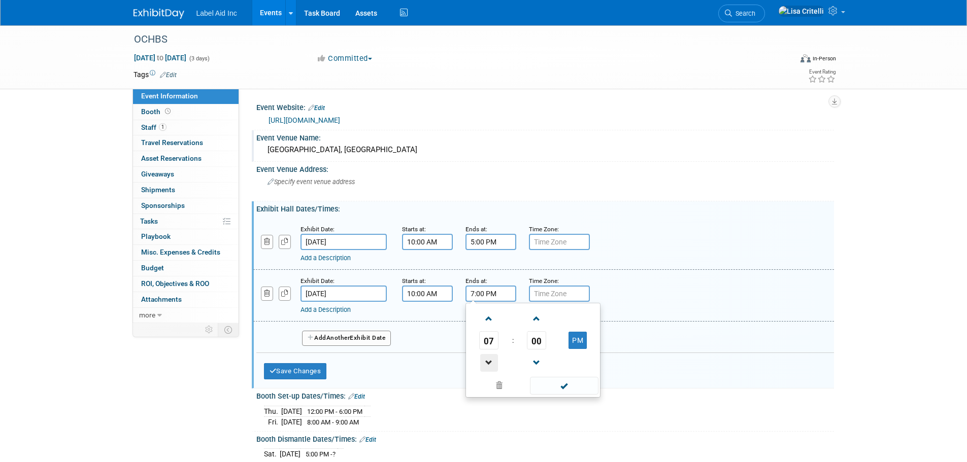
click at [487, 359] on span at bounding box center [489, 363] width 18 height 18
type input "5:00 PM"
click at [575, 383] on span at bounding box center [564, 386] width 69 height 18
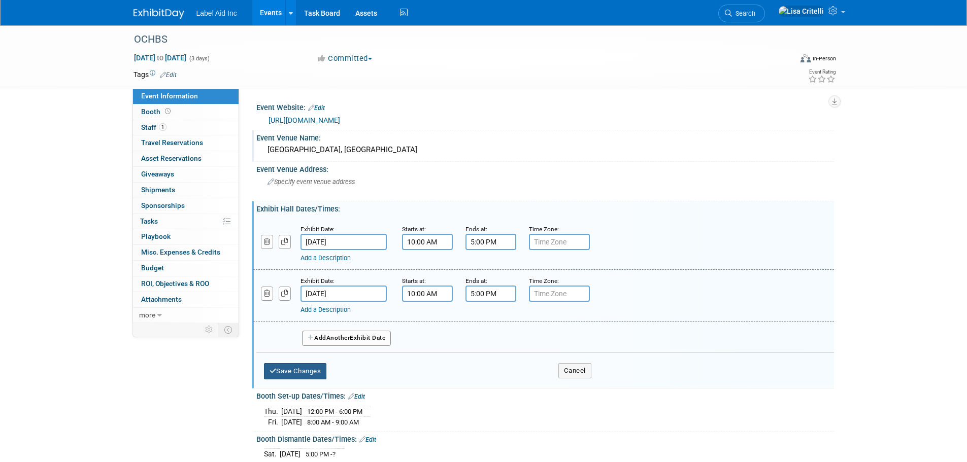
click at [296, 370] on button "Save Changes" at bounding box center [295, 371] width 63 height 16
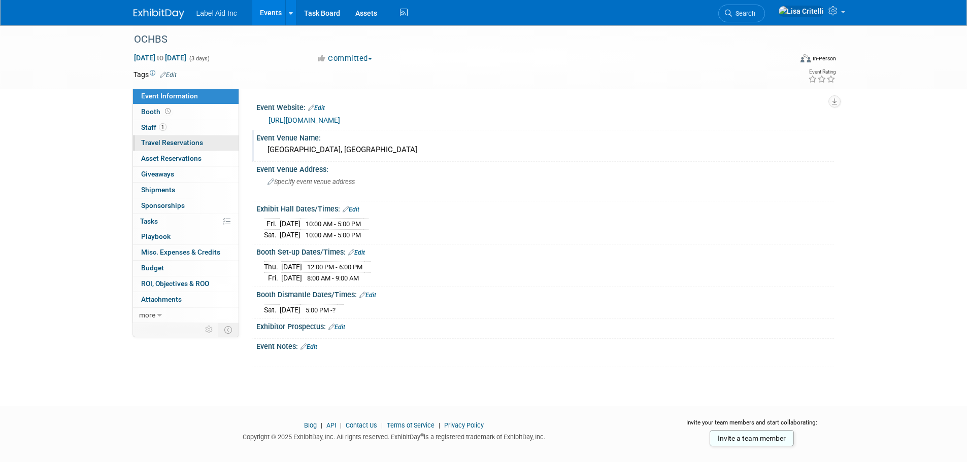
click at [180, 142] on span "Travel Reservations 0" at bounding box center [172, 143] width 62 height 8
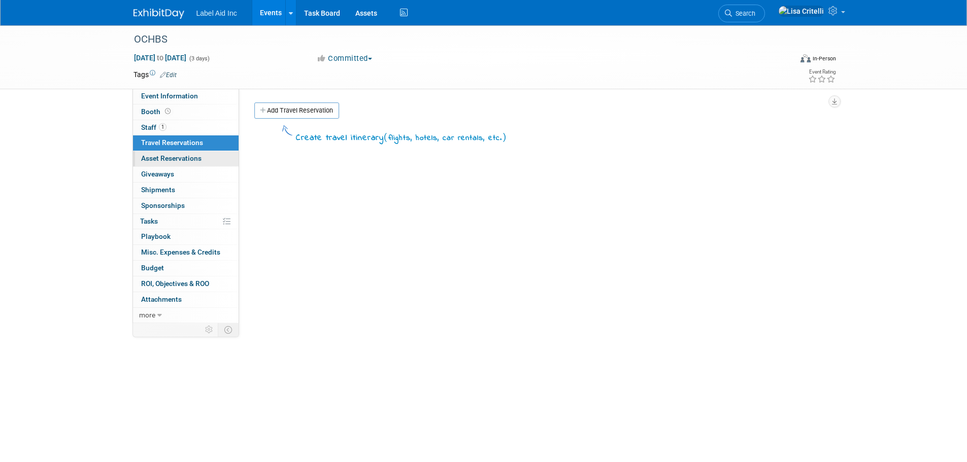
click at [178, 155] on span "Asset Reservations 0" at bounding box center [171, 158] width 60 height 8
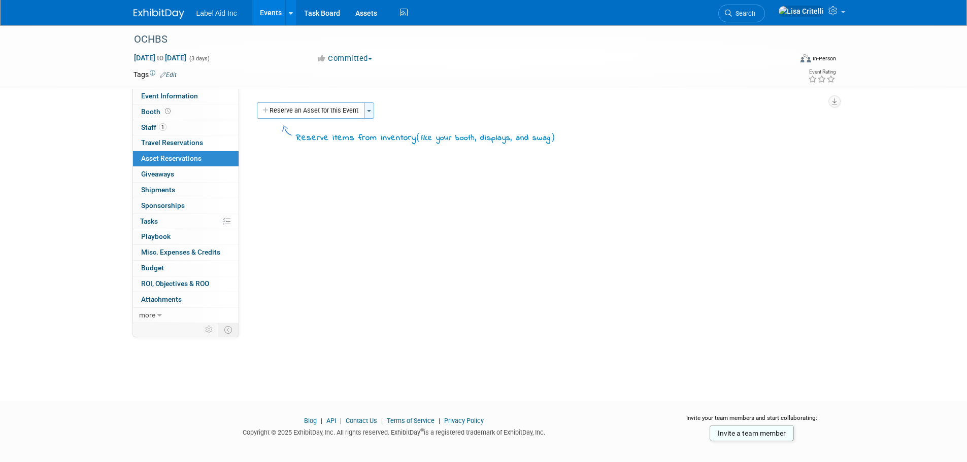
click at [367, 110] on button "Toggle Dropdown" at bounding box center [369, 111] width 10 height 16
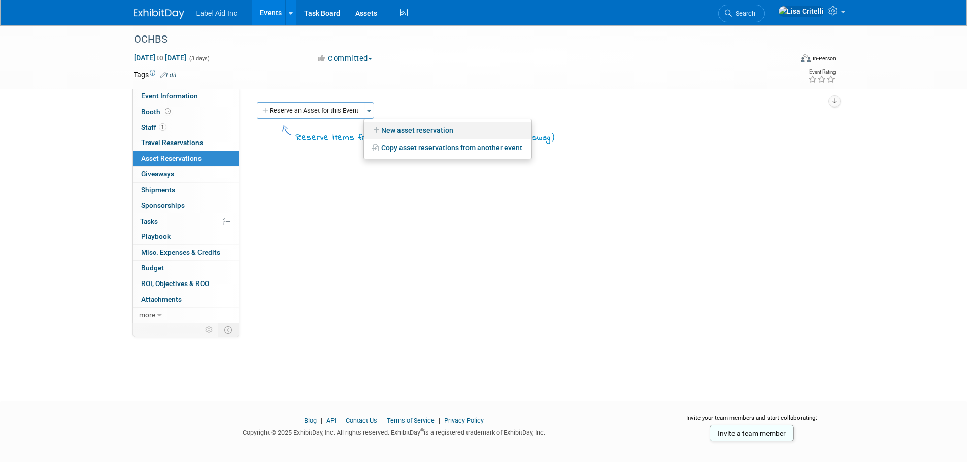
click at [394, 126] on link "New asset reservation" at bounding box center [447, 130] width 167 height 17
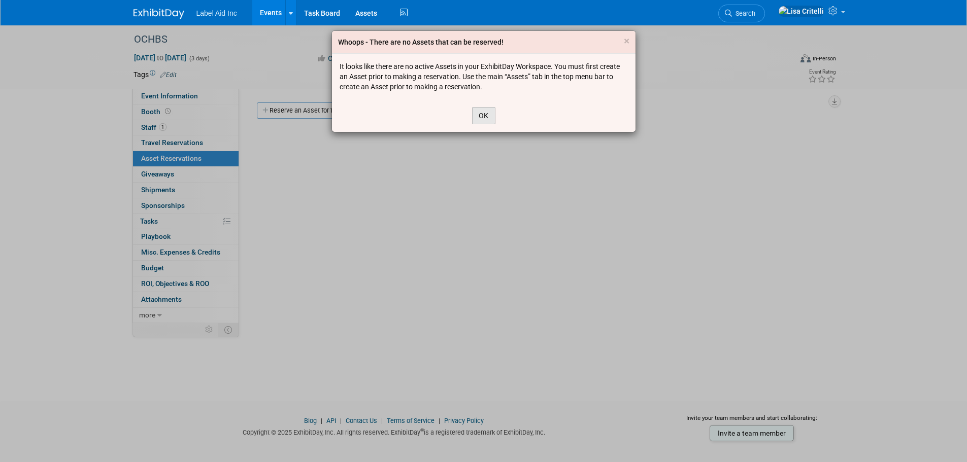
click at [492, 115] on button "OK" at bounding box center [483, 115] width 23 height 17
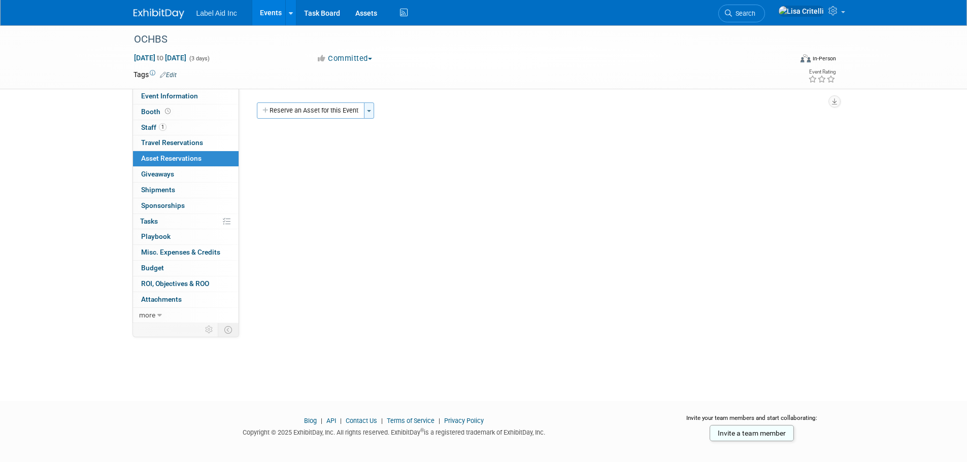
click at [368, 109] on button "Toggle Dropdown" at bounding box center [369, 111] width 10 height 16
click at [165, 186] on span "Shipments 0" at bounding box center [158, 190] width 34 height 8
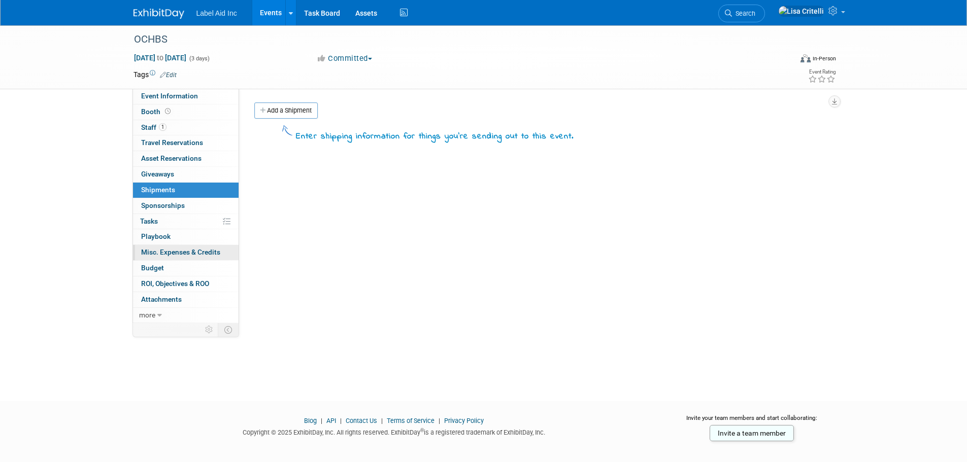
click at [172, 250] on span "Misc. Expenses & Credits 0" at bounding box center [180, 252] width 79 height 8
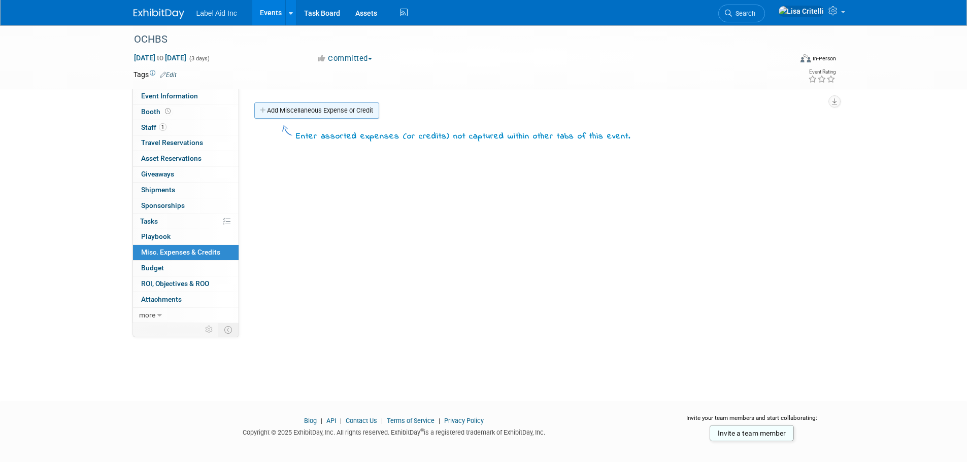
click at [302, 112] on link "Add Miscellaneous Expense or Credit" at bounding box center [316, 111] width 125 height 16
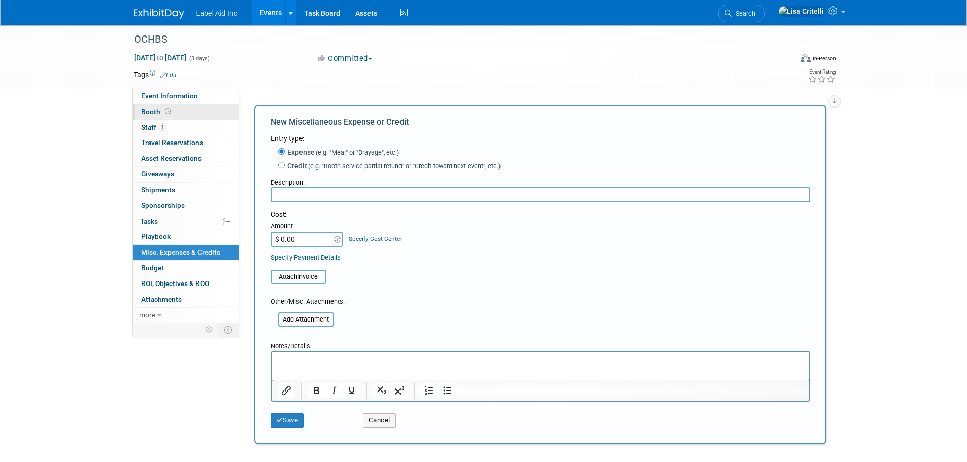
click at [146, 112] on span "Booth" at bounding box center [156, 112] width 31 height 8
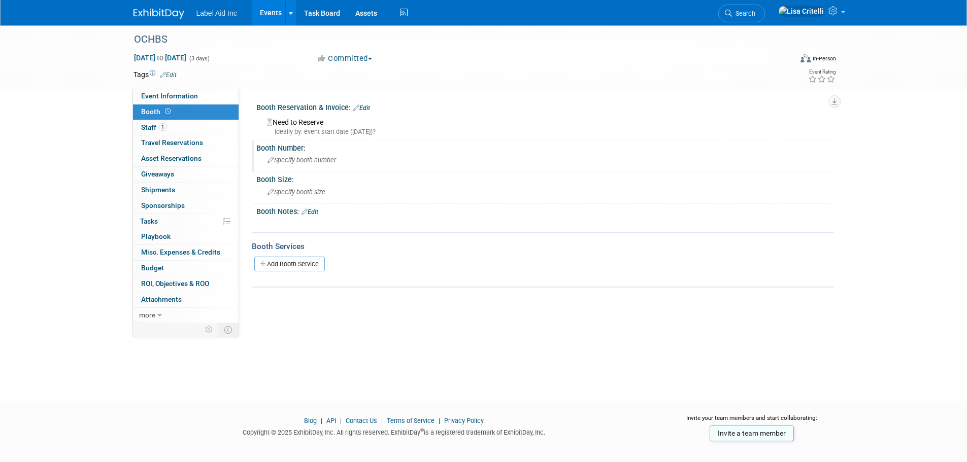
click at [285, 147] on div "Booth Number:" at bounding box center [545, 147] width 578 height 13
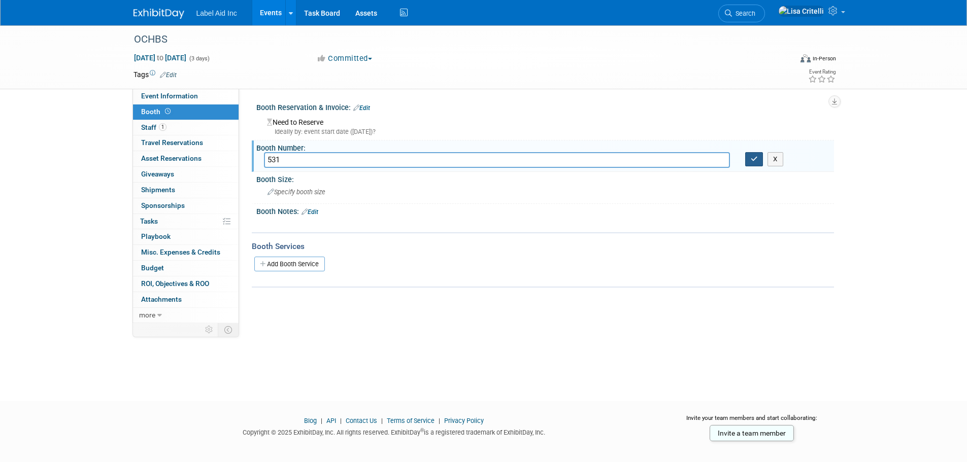
type input "531"
click at [754, 160] on icon "button" at bounding box center [754, 159] width 7 height 7
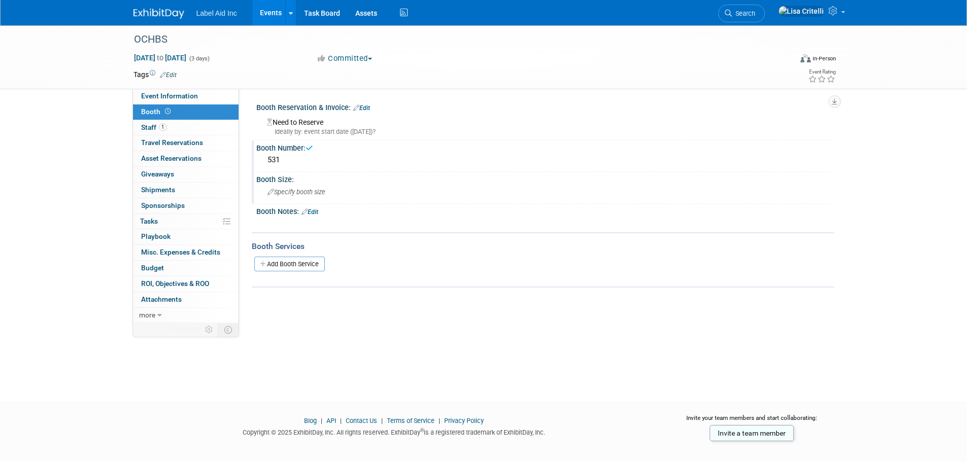
click at [309, 191] on span "Specify booth size" at bounding box center [296, 192] width 58 height 8
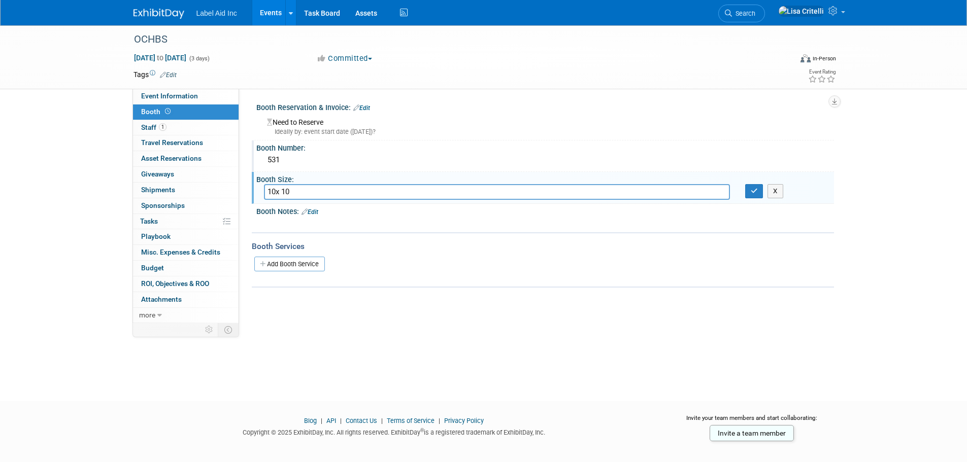
click at [282, 191] on input "10x 10" at bounding box center [497, 192] width 466 height 16
type input "10x10"
drag, startPoint x: 756, startPoint y: 194, endPoint x: 738, endPoint y: 191, distance: 17.9
click at [756, 193] on icon "button" at bounding box center [754, 191] width 7 height 7
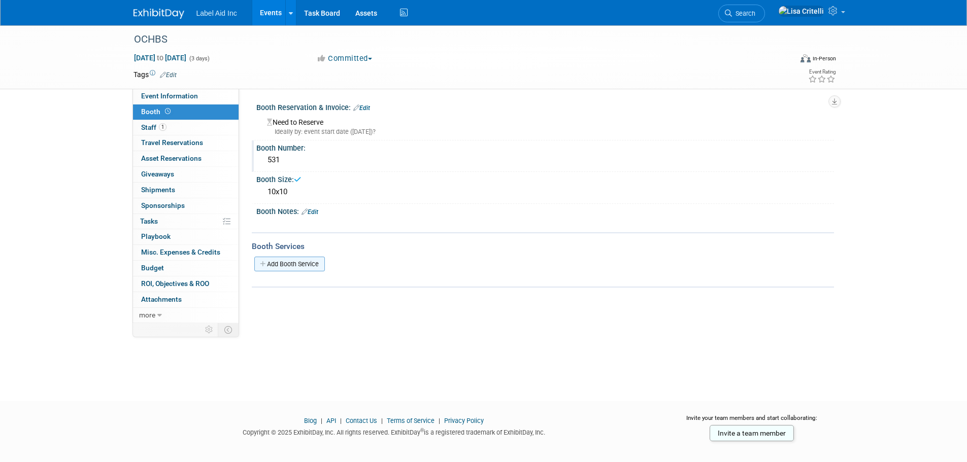
click at [296, 261] on link "Add Booth Service" at bounding box center [289, 264] width 71 height 15
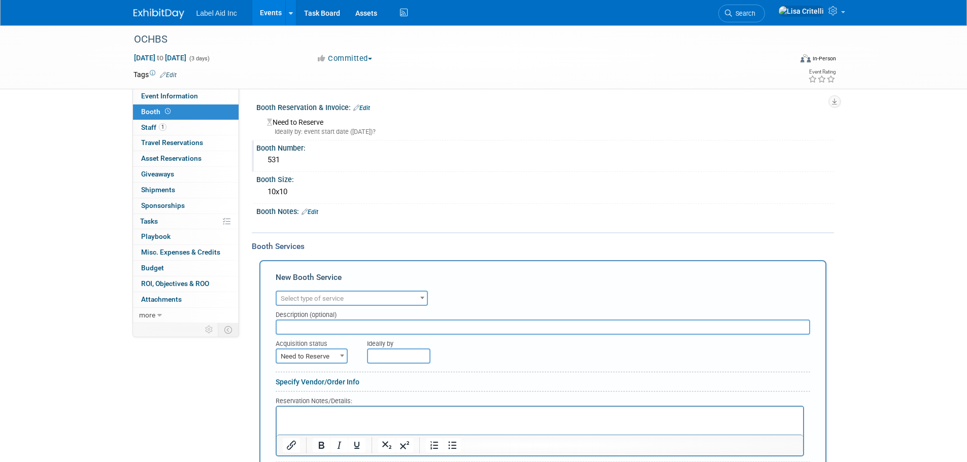
click at [420, 296] on span at bounding box center [422, 297] width 10 height 13
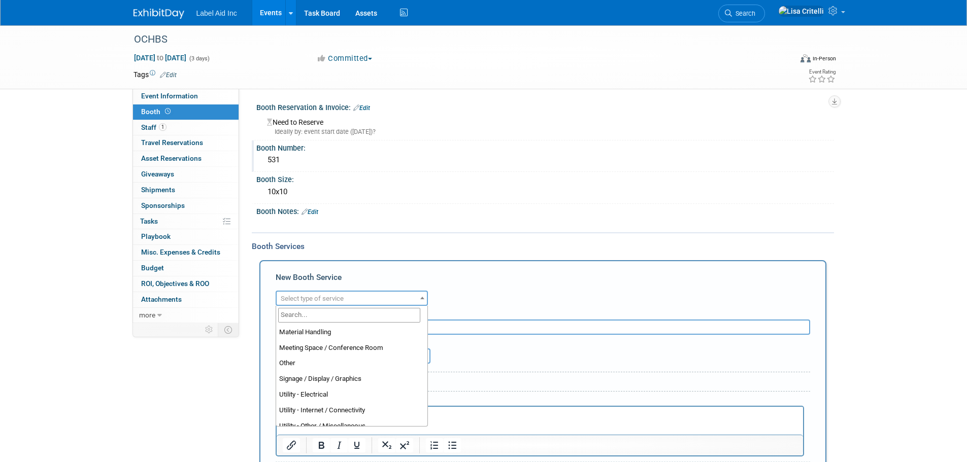
scroll to position [254, 0]
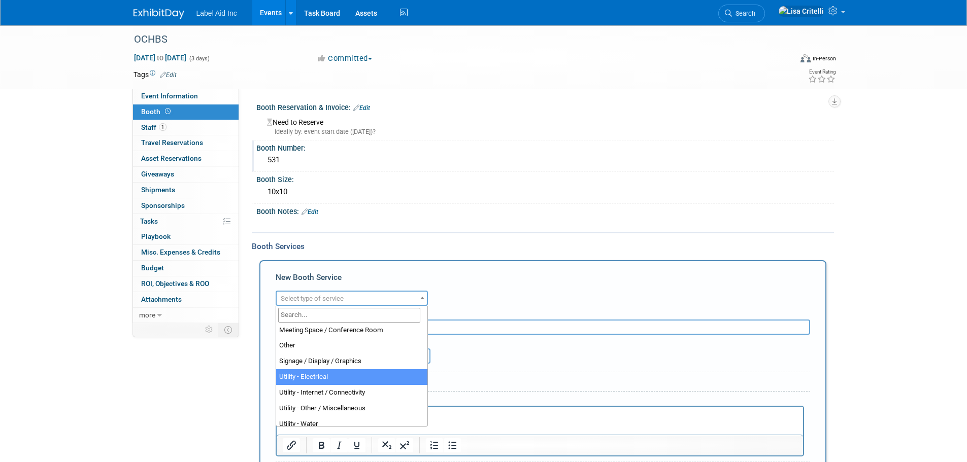
select select "8"
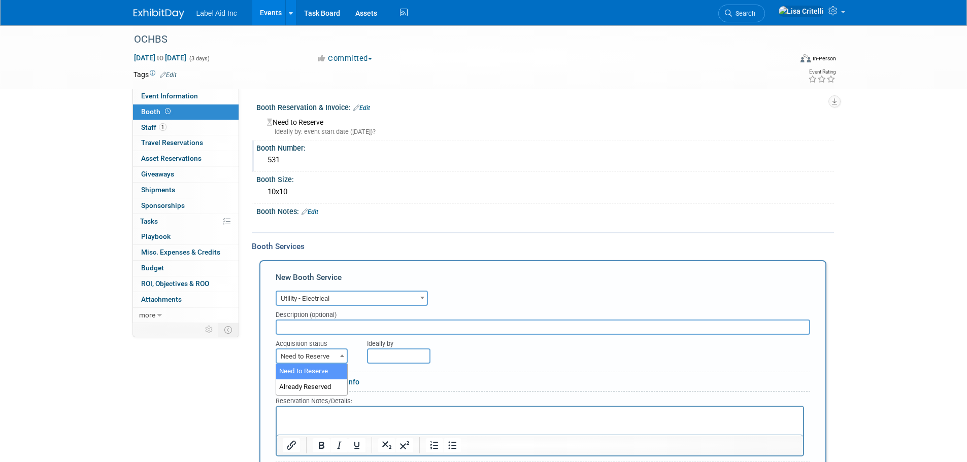
click at [342, 354] on span at bounding box center [342, 355] width 10 height 13
select select "2"
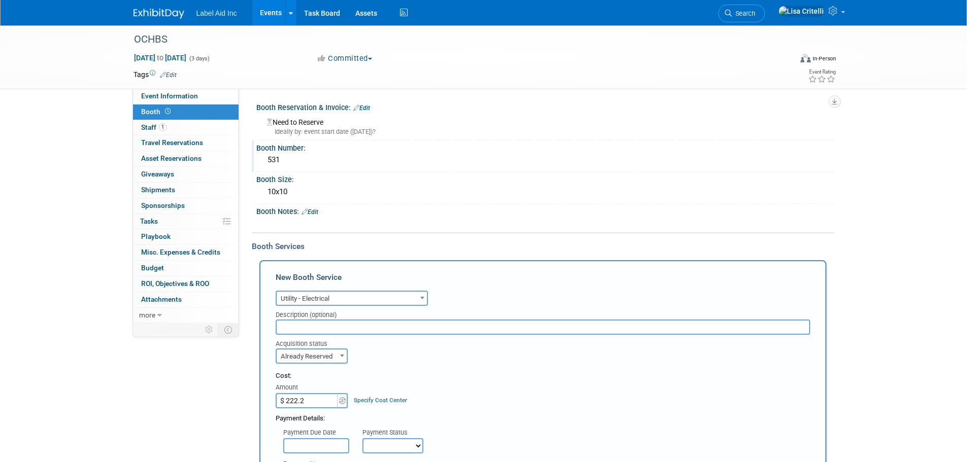
type input "$ 222.28"
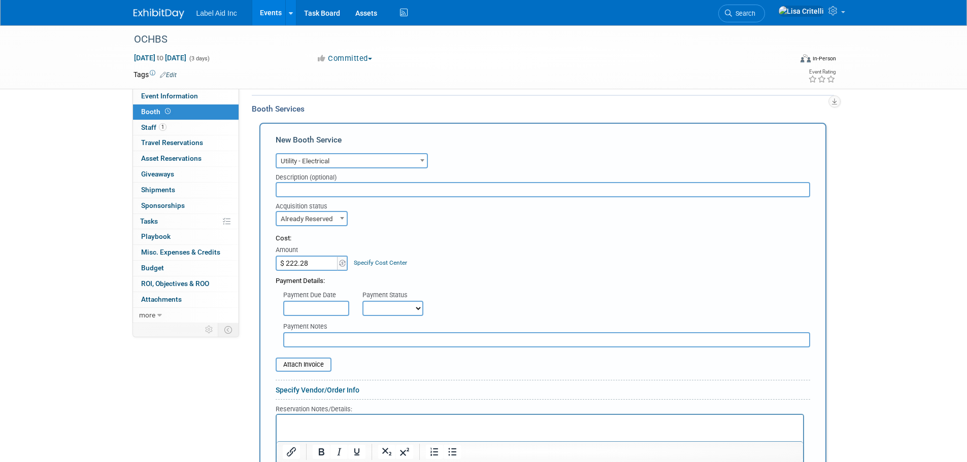
scroll to position [152, 0]
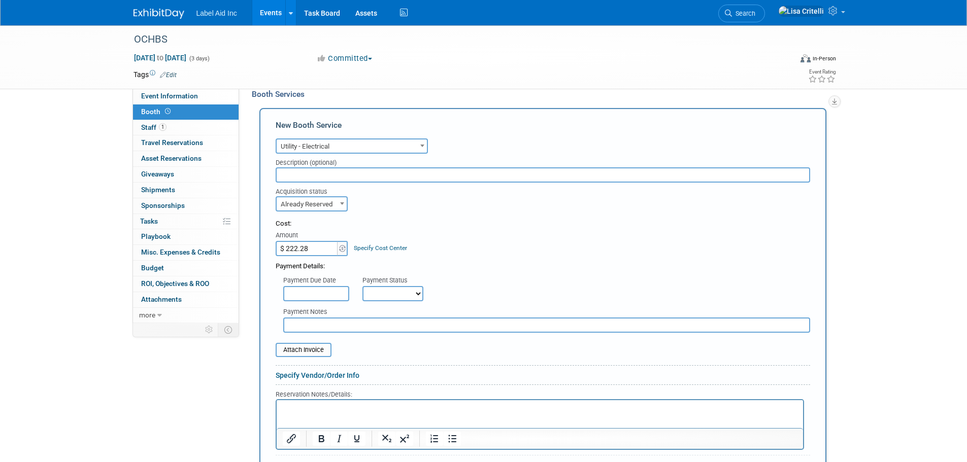
click at [417, 286] on select "Not Paid Yet Partially Paid Paid in Full" at bounding box center [392, 293] width 61 height 15
select select "1"
click at [362, 286] on select "Not Paid Yet Partially Paid Paid in Full" at bounding box center [392, 293] width 61 height 15
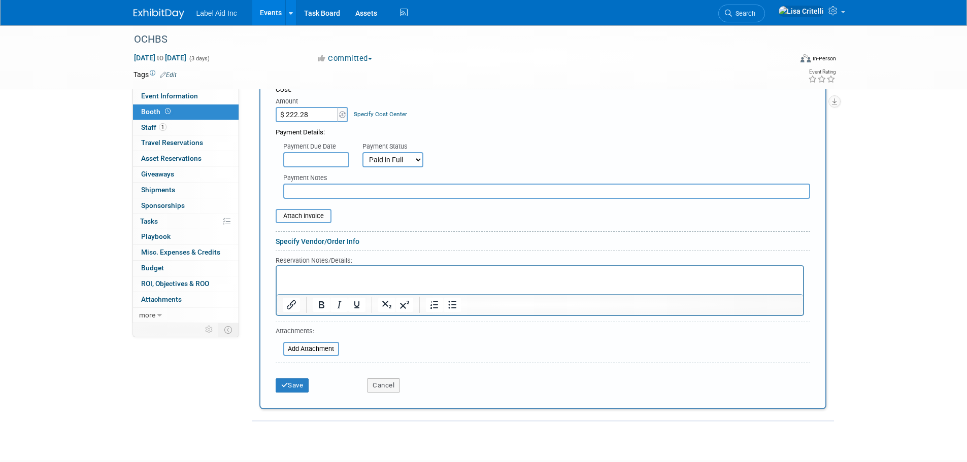
scroll to position [304, 0]
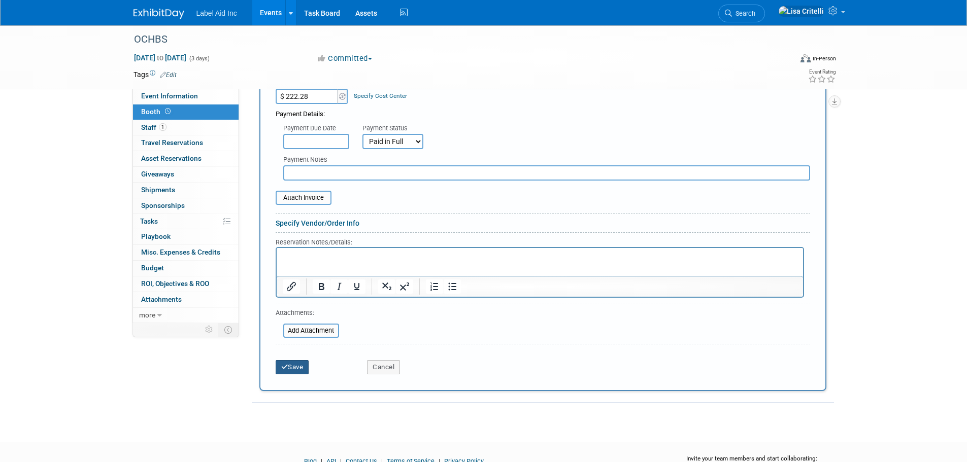
click at [296, 365] on button "Save" at bounding box center [292, 367] width 33 height 14
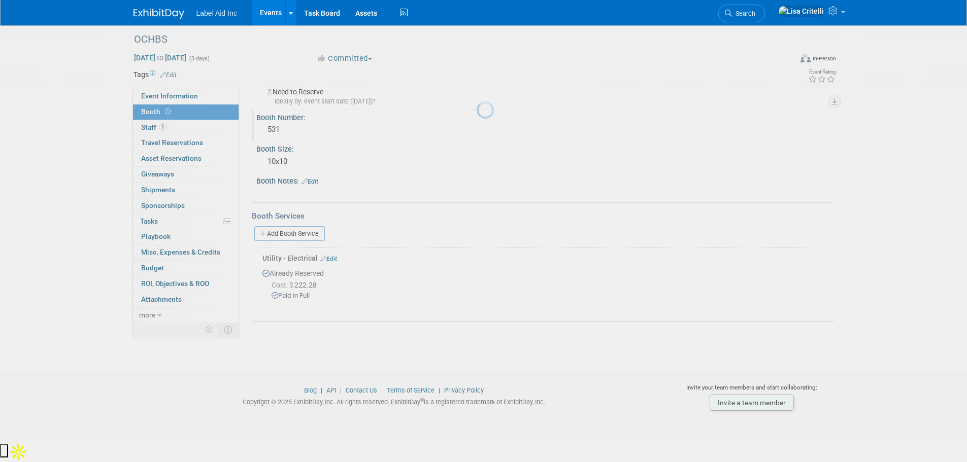
scroll to position [10, 0]
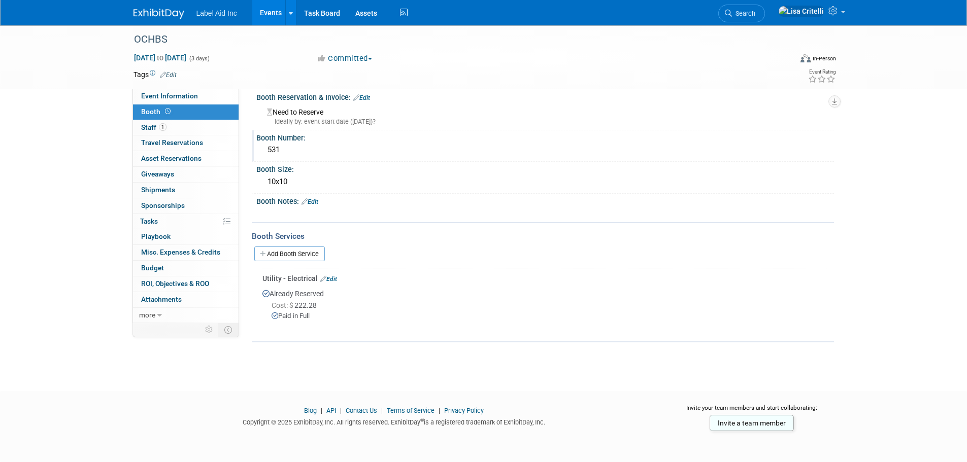
click at [365, 95] on link "Edit" at bounding box center [361, 97] width 17 height 7
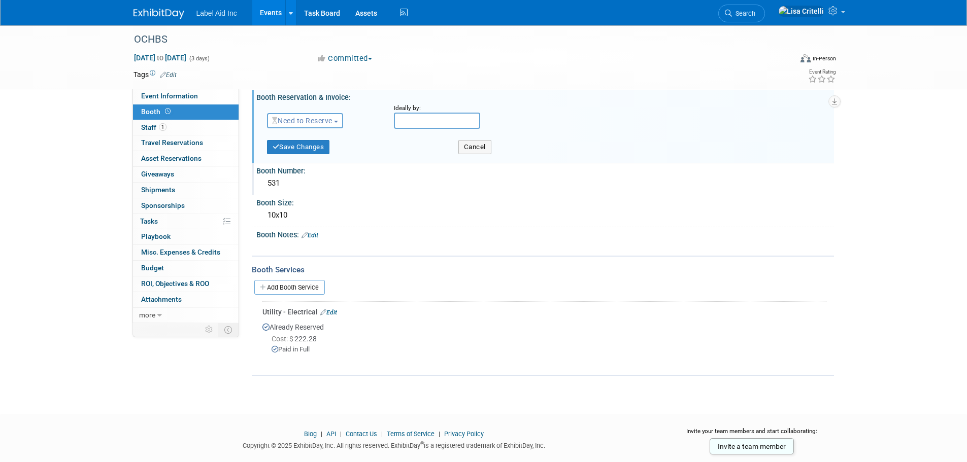
click at [337, 117] on button "Need to Reserve" at bounding box center [305, 120] width 77 height 15
click at [313, 149] on link "Reserved" at bounding box center [321, 152] width 109 height 14
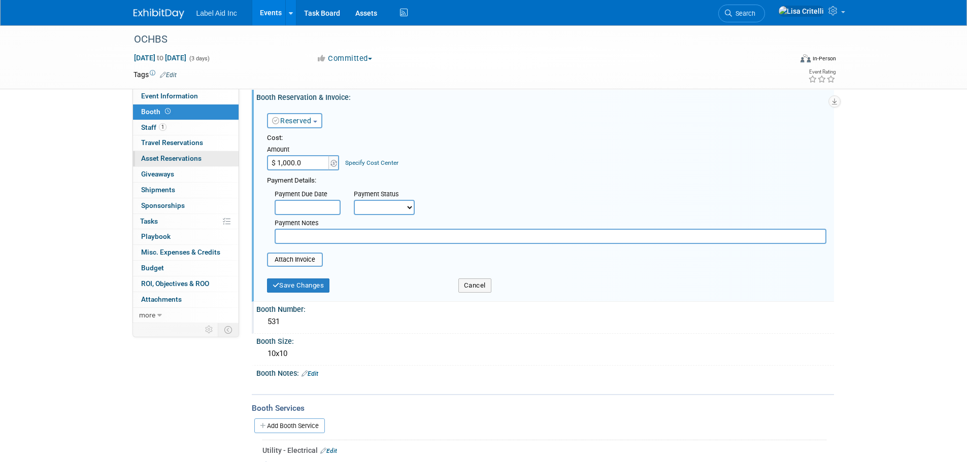
type input "$ 1,000.00"
click at [310, 289] on button "Save Changes" at bounding box center [298, 286] width 63 height 14
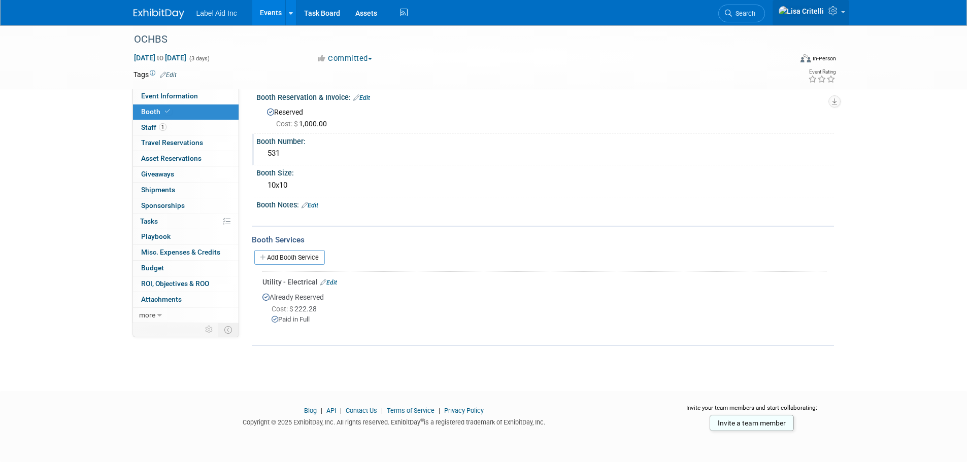
click at [846, 9] on link at bounding box center [810, 12] width 77 height 25
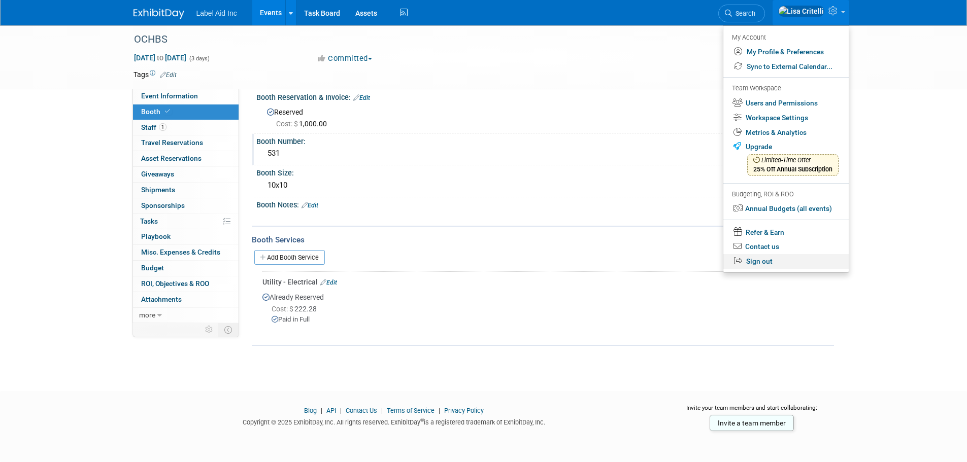
click at [775, 257] on link "Sign out" at bounding box center [785, 261] width 125 height 15
